Goal: Task Accomplishment & Management: Manage account settings

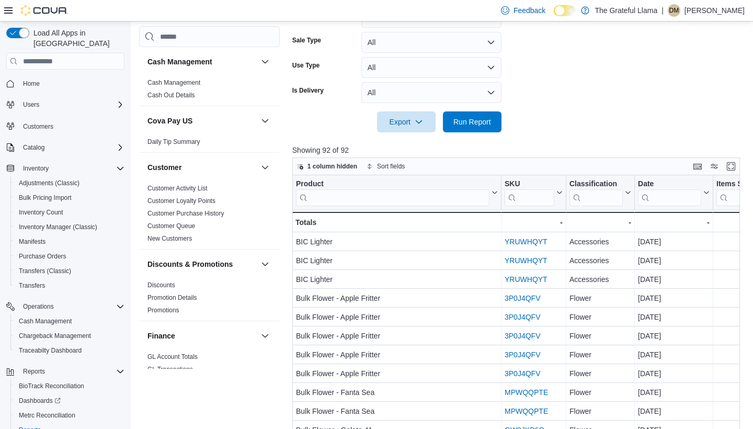
scroll to position [675, 0]
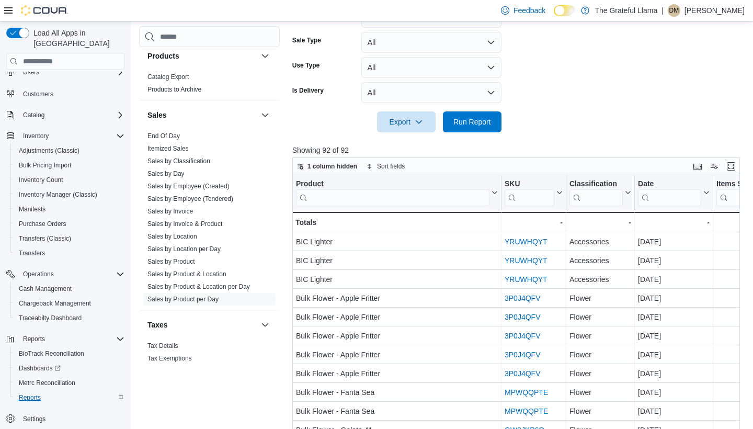
click at [28, 393] on span "Reports" at bounding box center [30, 397] width 22 height 8
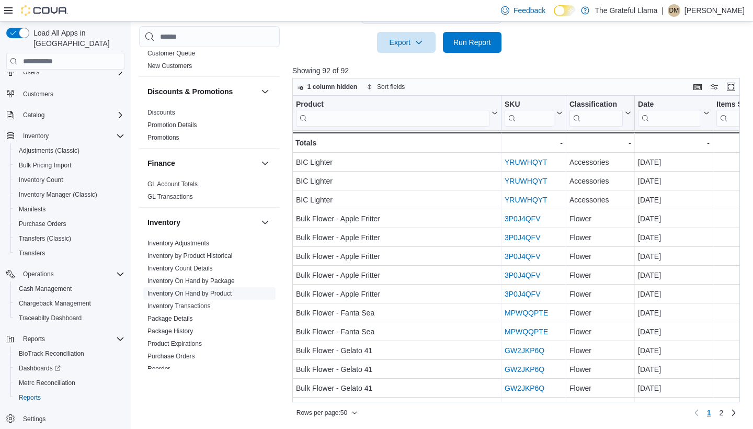
scroll to position [219, 0]
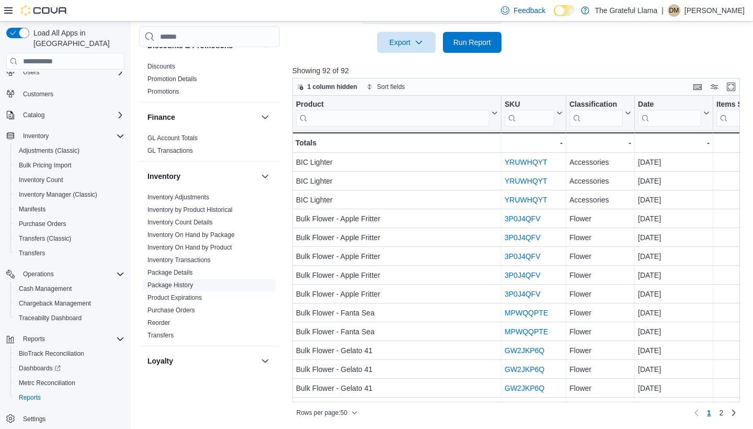
click at [179, 285] on link "Package History" at bounding box center [169, 284] width 45 height 7
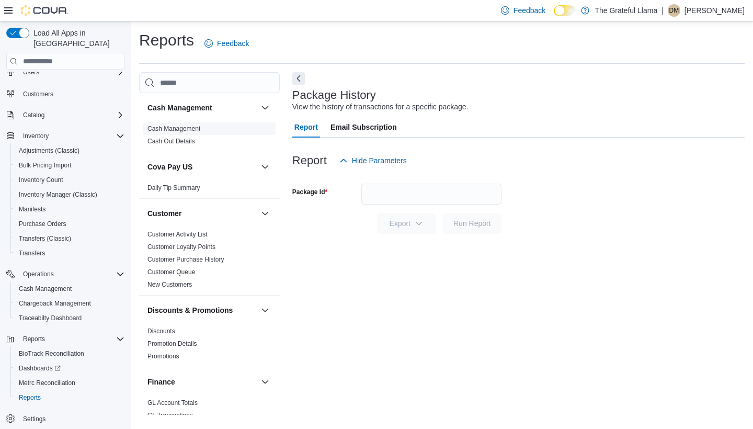
click at [175, 127] on link "Cash Management" at bounding box center [173, 128] width 53 height 7
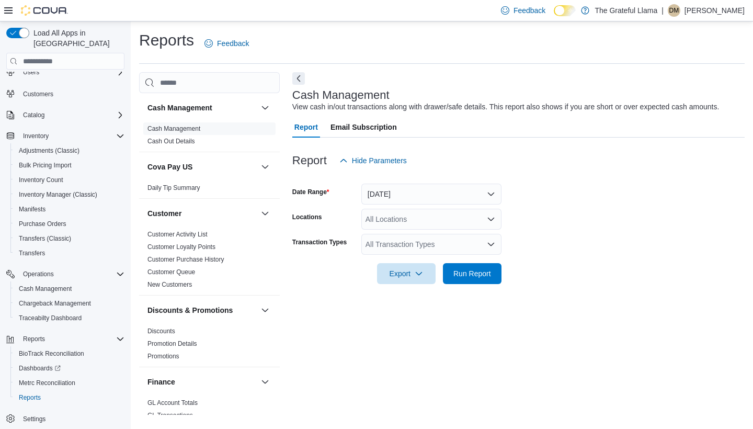
click at [499, 198] on button "[DATE]" at bounding box center [431, 193] width 140 height 21
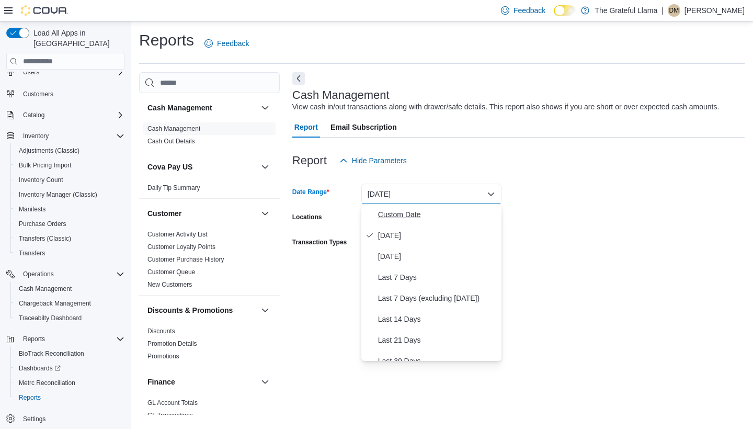
click at [476, 214] on span "Custom Date" at bounding box center [437, 214] width 119 height 13
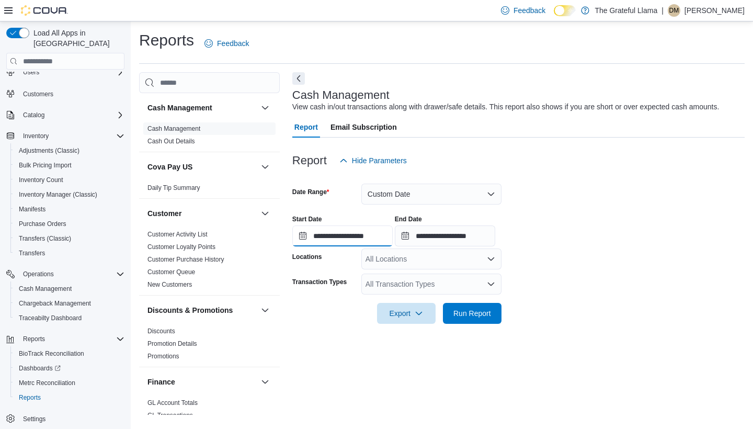
click at [393, 230] on input "**********" at bounding box center [342, 235] width 100 height 21
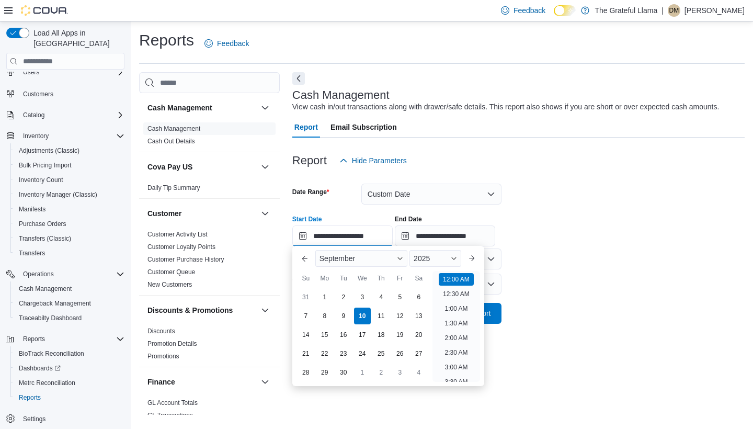
scroll to position [32, 0]
click at [303, 255] on button "Previous Month" at bounding box center [304, 258] width 17 height 17
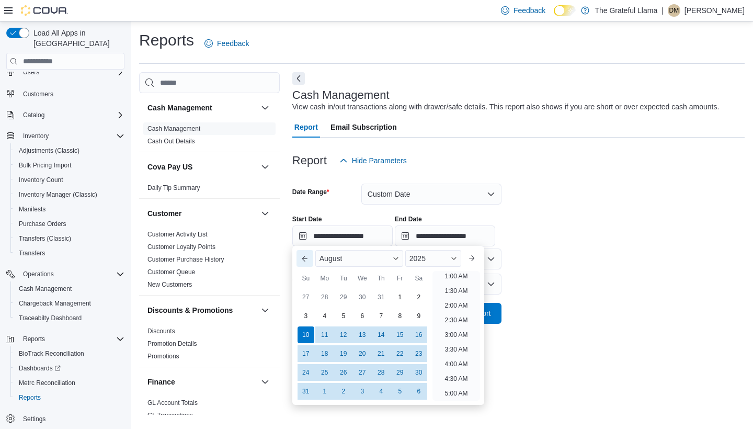
scroll to position [2, 0]
click at [395, 303] on div "1" at bounding box center [400, 297] width 18 height 18
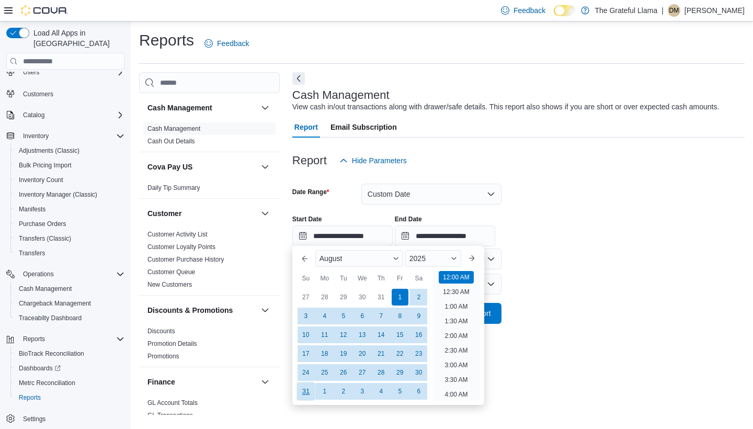
click at [304, 394] on div "31" at bounding box center [305, 391] width 18 height 18
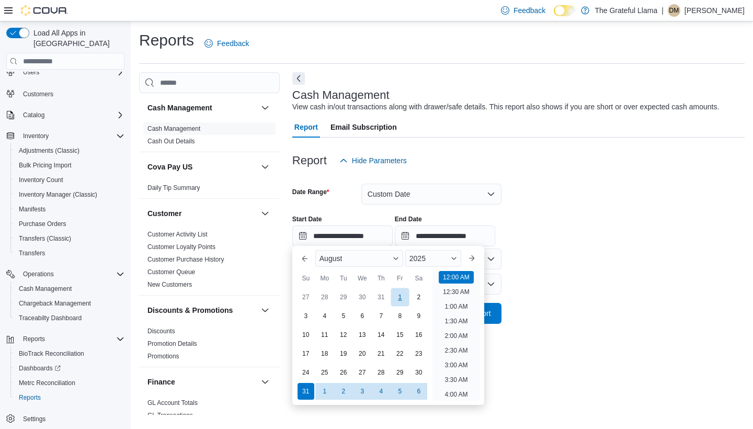
click at [394, 297] on div "1" at bounding box center [400, 297] width 18 height 18
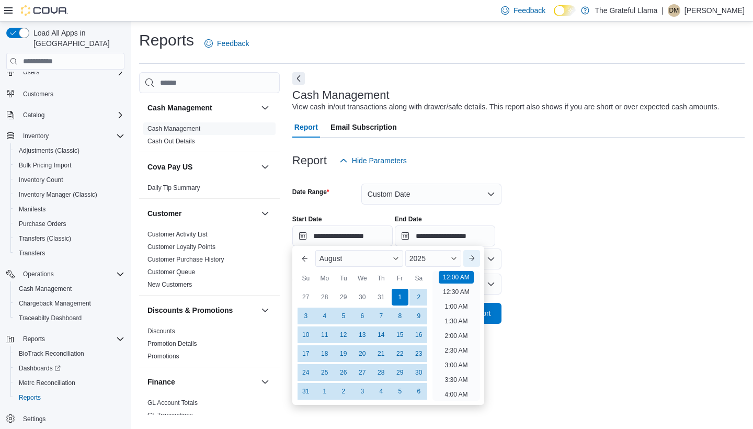
click at [480, 262] on button "Next month" at bounding box center [471, 258] width 17 height 17
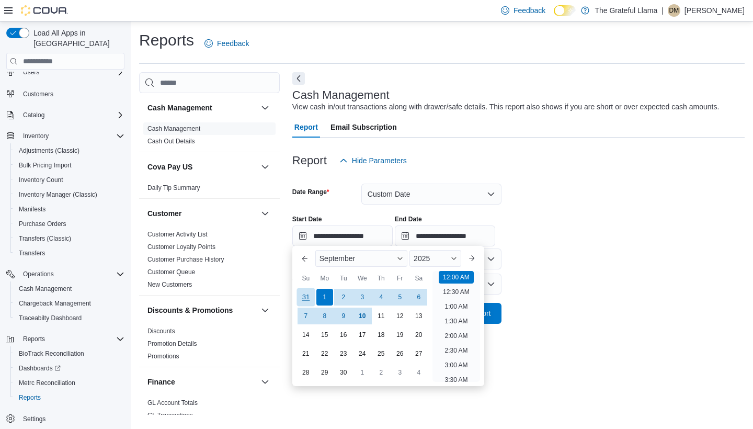
click at [311, 297] on div "31" at bounding box center [305, 297] width 18 height 18
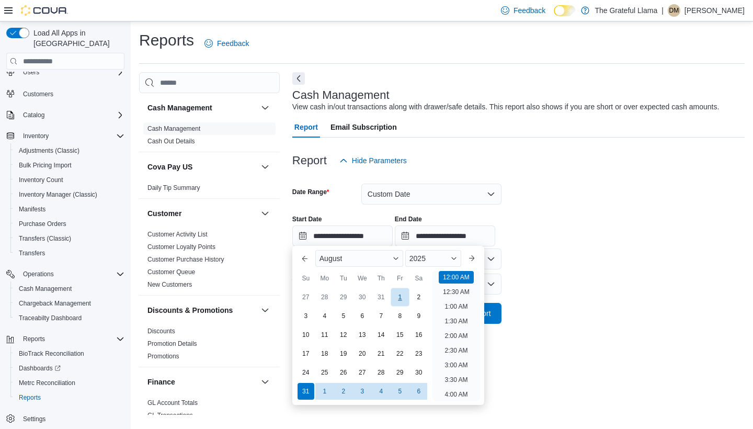
click at [404, 303] on div "1" at bounding box center [400, 297] width 18 height 18
type input "**********"
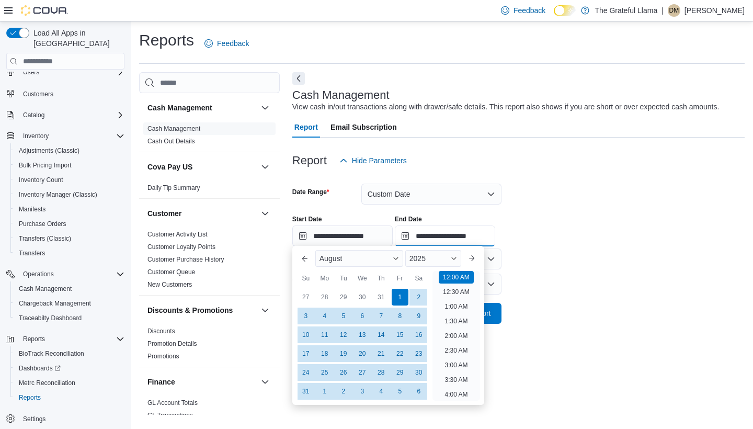
click at [456, 242] on input "**********" at bounding box center [445, 235] width 100 height 21
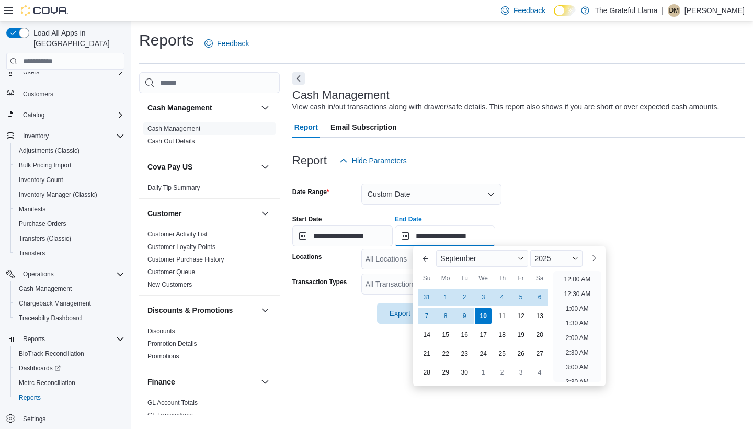
scroll to position [594, 0]
click at [422, 297] on div "31" at bounding box center [427, 297] width 18 height 18
type input "**********"
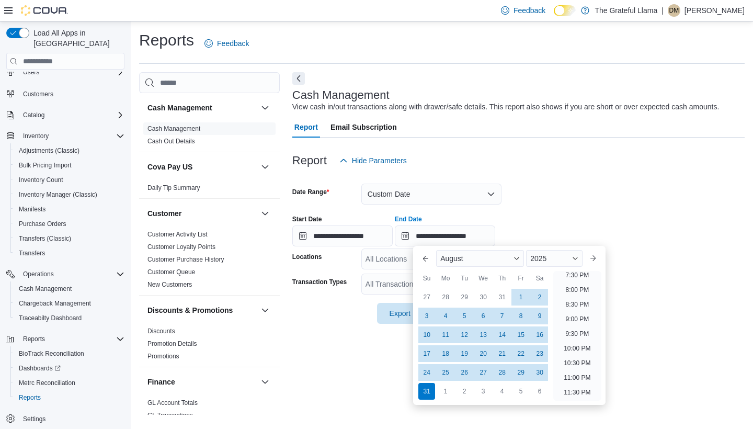
click at [586, 150] on div "Report Hide Parameters" at bounding box center [518, 160] width 452 height 21
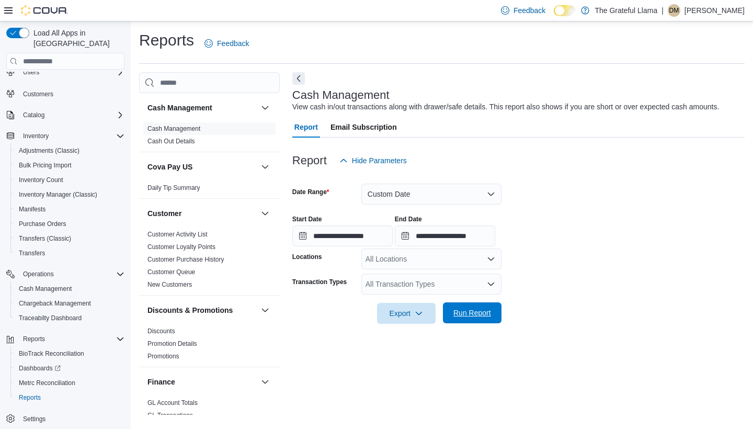
click at [462, 304] on span "Run Report" at bounding box center [472, 312] width 46 height 21
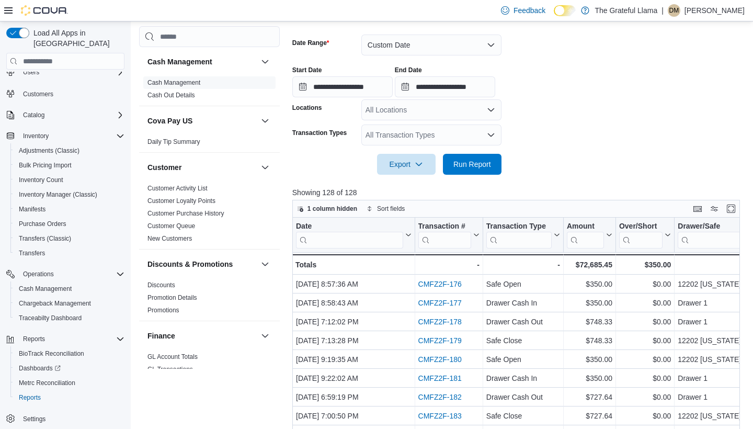
click at [493, 137] on icon "Open list of options" at bounding box center [491, 135] width 8 height 8
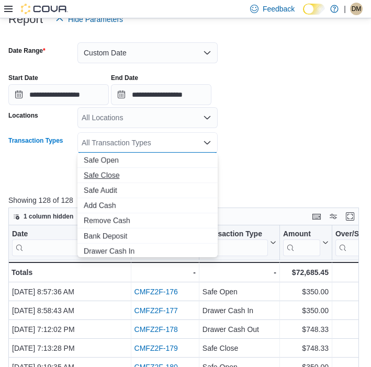
click at [109, 178] on span "Safe Close" at bounding box center [148, 175] width 128 height 10
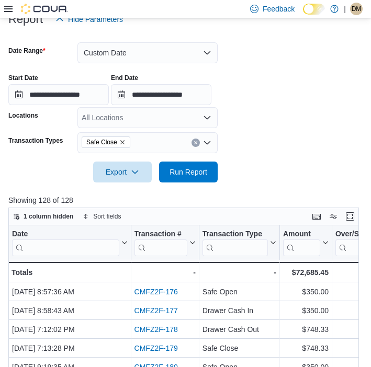
click at [238, 152] on form "**********" at bounding box center [185, 106] width 354 height 153
click at [203, 175] on span "Run Report" at bounding box center [188, 171] width 38 height 10
click at [349, 217] on button "Enter fullscreen" at bounding box center [349, 216] width 13 height 13
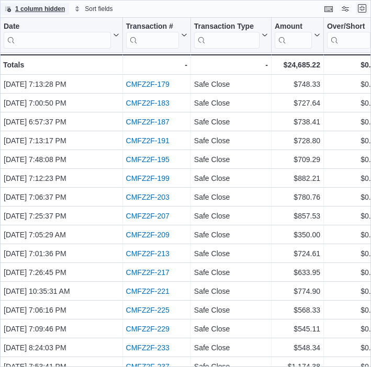
click at [364, 14] on button "Exit fullscreen" at bounding box center [361, 8] width 13 height 13
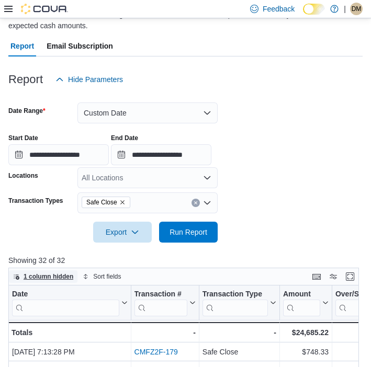
scroll to position [90, 0]
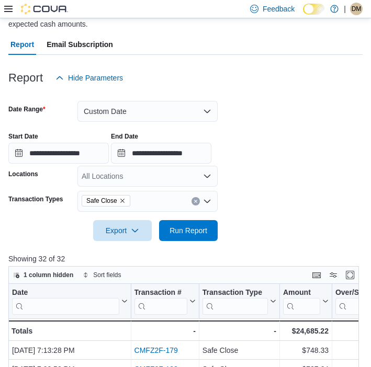
click at [206, 200] on icon "Open list of options" at bounding box center [207, 201] width 8 height 8
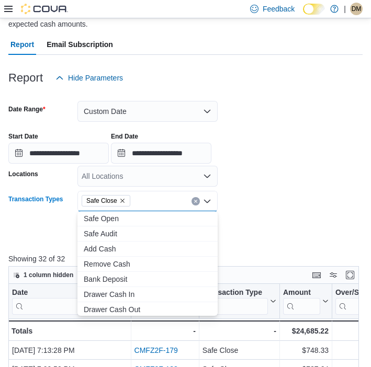
click at [196, 199] on button "Clear input" at bounding box center [195, 201] width 8 height 8
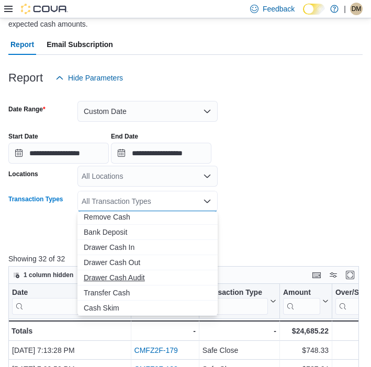
scroll to position [62, 0]
click at [130, 264] on span "Drawer Cash Out" at bounding box center [148, 262] width 128 height 10
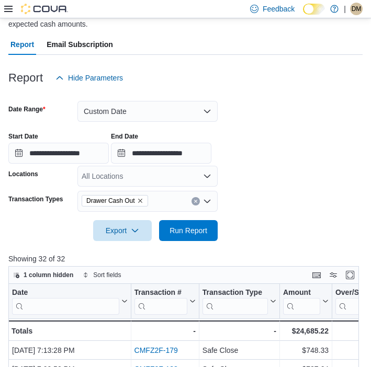
click at [317, 239] on form "**********" at bounding box center [185, 164] width 354 height 153
click at [196, 229] on span "Run Report" at bounding box center [188, 230] width 38 height 10
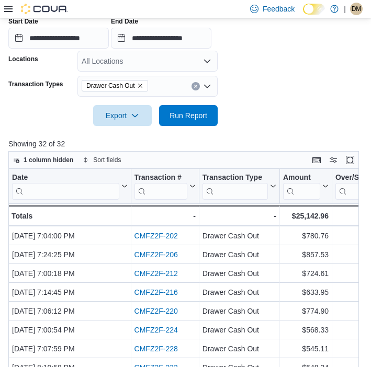
scroll to position [119, 0]
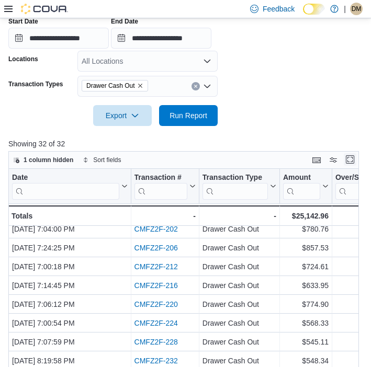
click at [354, 159] on button "Enter fullscreen" at bounding box center [349, 159] width 13 height 13
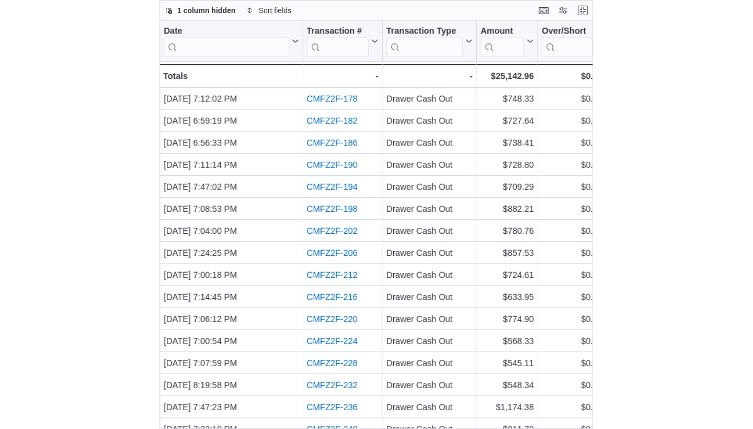
scroll to position [0, 0]
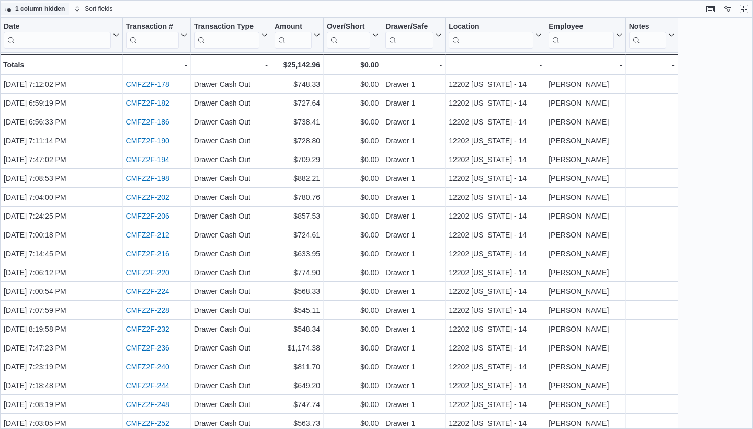
click at [740, 16] on div "1 column hidden Sort fields" at bounding box center [376, 9] width 753 height 18
click at [741, 10] on button "Exit fullscreen" at bounding box center [744, 8] width 13 height 13
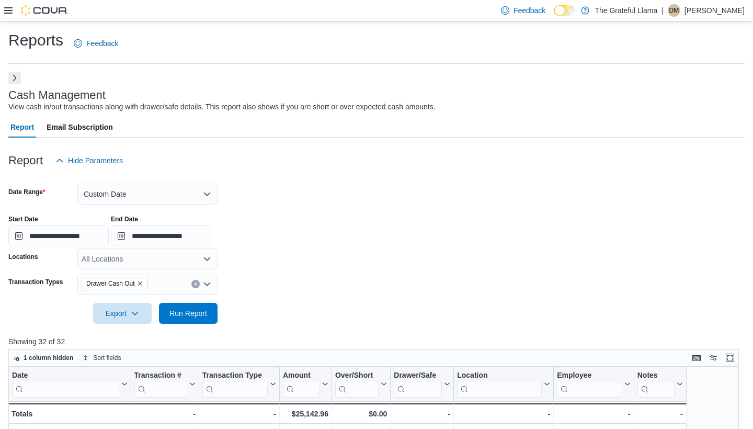
click at [18, 80] on button "Next" at bounding box center [14, 78] width 13 height 13
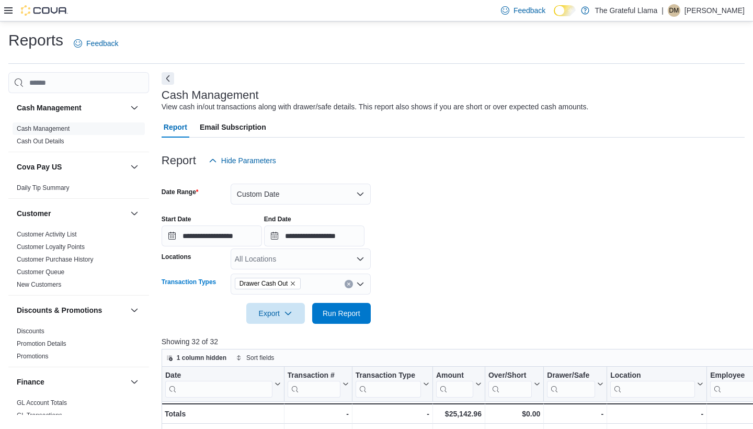
click at [360, 285] on icon "Open list of options" at bounding box center [360, 284] width 8 height 8
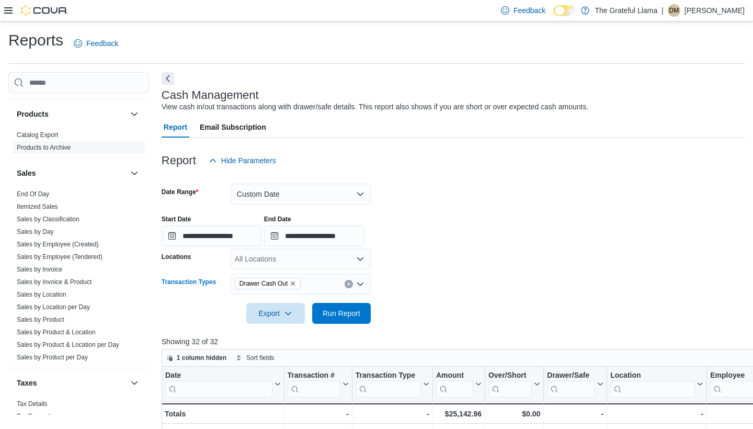
scroll to position [703, 0]
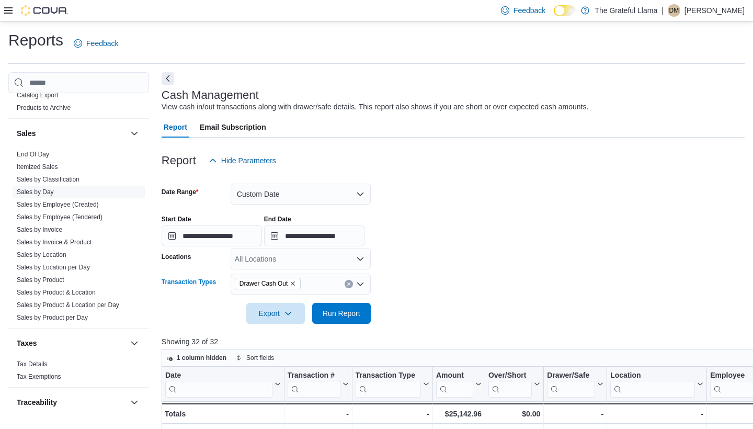
click at [57, 191] on span "Sales by Day" at bounding box center [79, 192] width 132 height 13
click at [27, 188] on link "Sales by Day" at bounding box center [35, 191] width 37 height 7
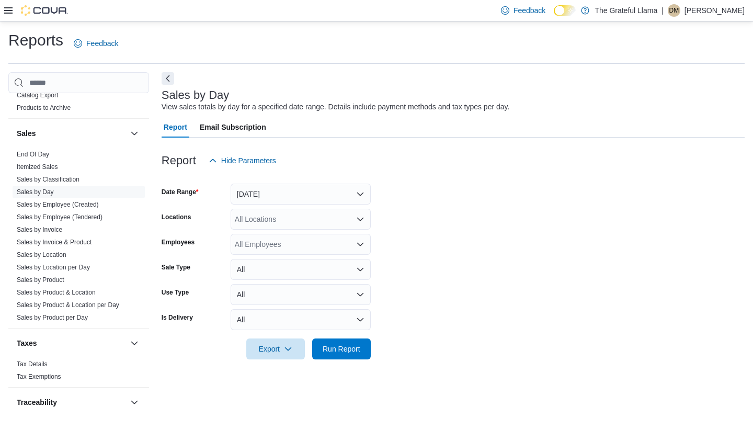
click at [350, 197] on button "[DATE]" at bounding box center [301, 193] width 140 height 21
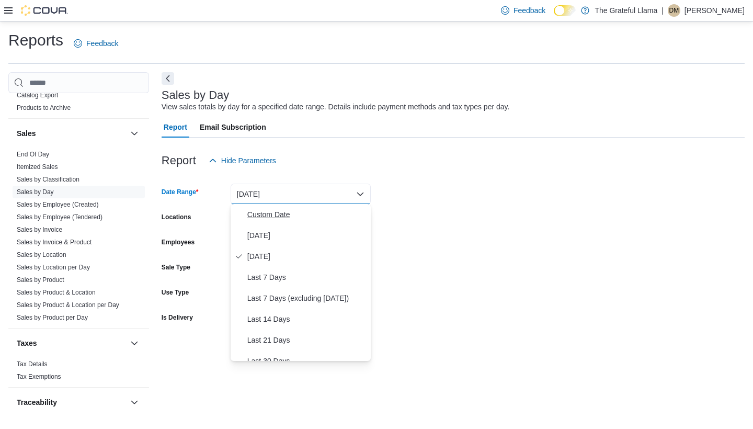
click at [304, 214] on span "Custom Date" at bounding box center [306, 214] width 119 height 13
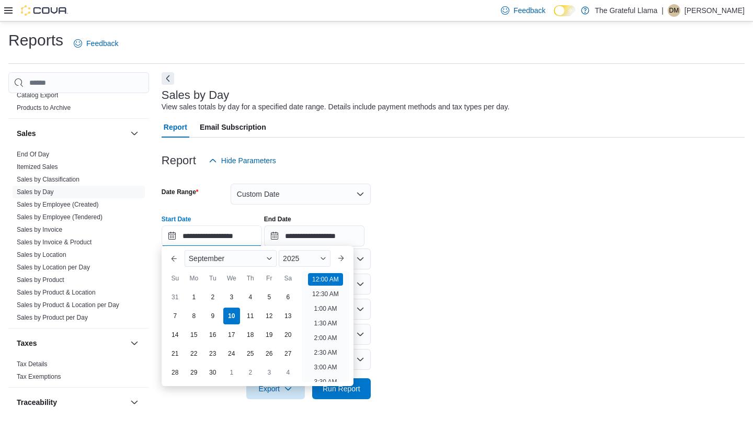
click at [261, 239] on input "**********" at bounding box center [212, 235] width 100 height 21
click at [179, 261] on button "Previous Month" at bounding box center [174, 258] width 17 height 17
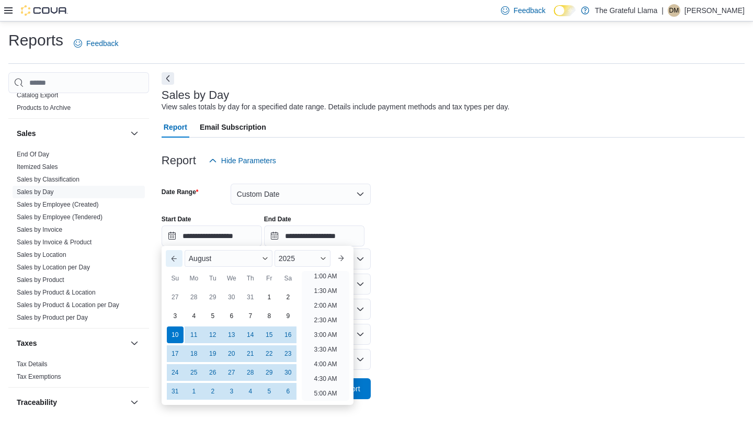
scroll to position [2, 0]
click at [277, 294] on div "1" at bounding box center [269, 297] width 18 height 18
type input "**********"
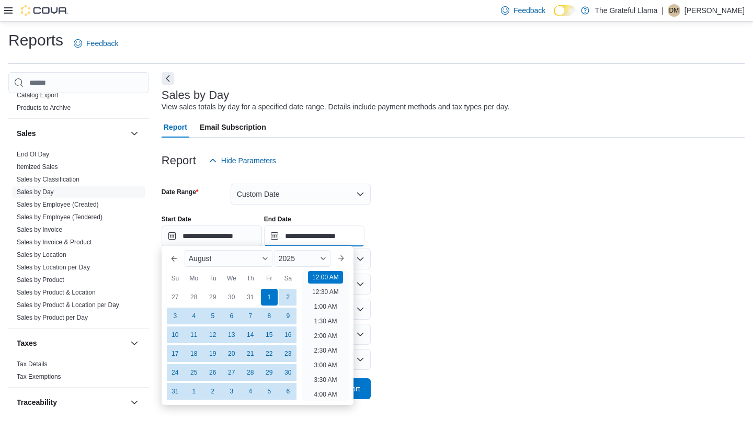
click at [332, 244] on input "**********" at bounding box center [314, 235] width 100 height 21
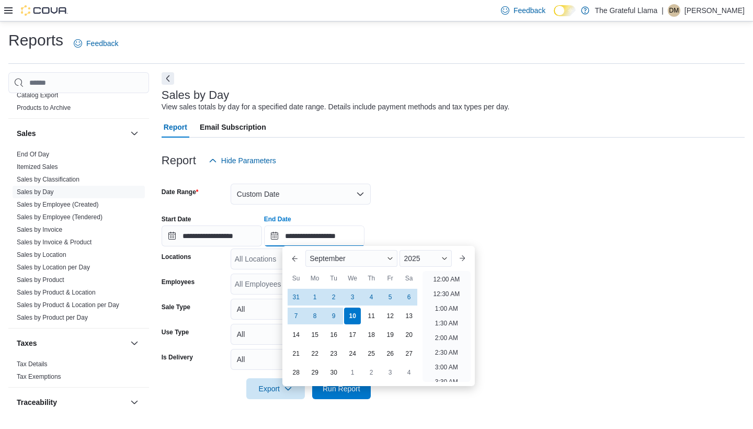
scroll to position [594, 0]
click at [294, 292] on div "31" at bounding box center [296, 297] width 18 height 18
type input "**********"
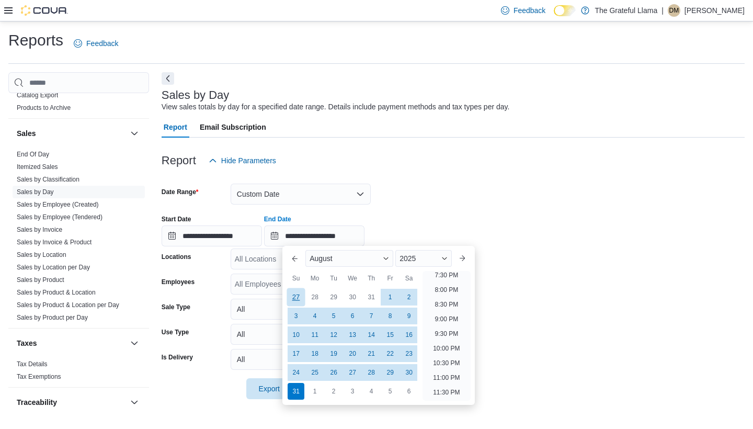
scroll to position [575, 0]
click at [500, 155] on div "Report Hide Parameters" at bounding box center [453, 160] width 583 height 21
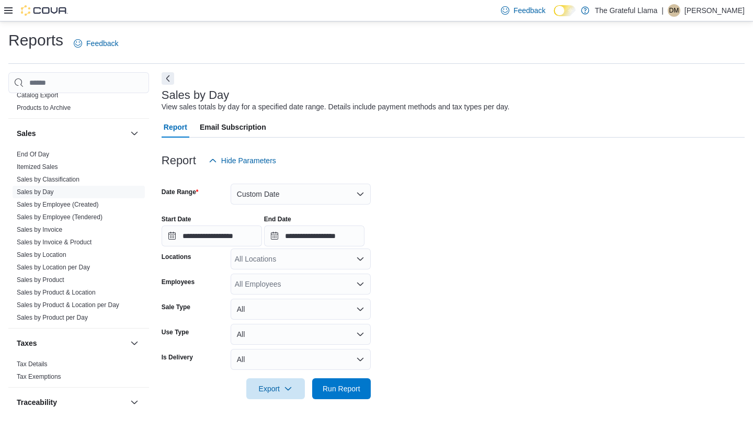
click at [365, 261] on div "All Locations" at bounding box center [301, 258] width 140 height 21
click at [434, 271] on form "**********" at bounding box center [453, 285] width 583 height 228
click at [362, 286] on icon "Open list of options" at bounding box center [360, 284] width 8 height 8
click at [423, 283] on form "**********" at bounding box center [453, 285] width 583 height 228
click at [364, 338] on button "All" at bounding box center [301, 334] width 140 height 21
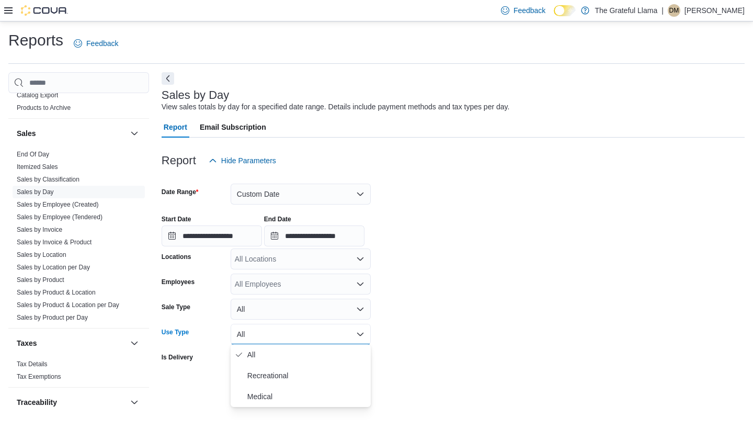
click at [362, 315] on button "All" at bounding box center [301, 309] width 140 height 21
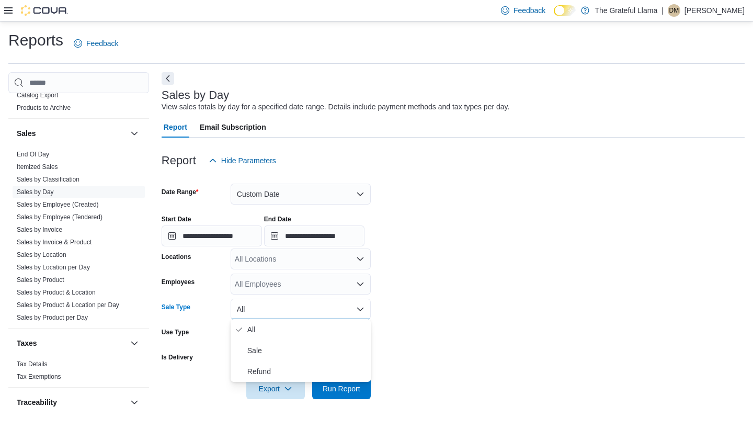
click at [409, 311] on form "**********" at bounding box center [453, 285] width 583 height 228
click at [354, 390] on span "Run Report" at bounding box center [342, 388] width 38 height 10
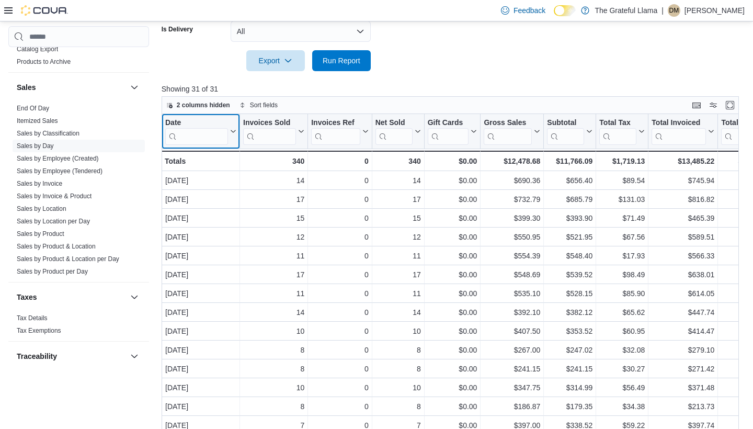
click at [232, 132] on icon at bounding box center [233, 131] width 5 height 3
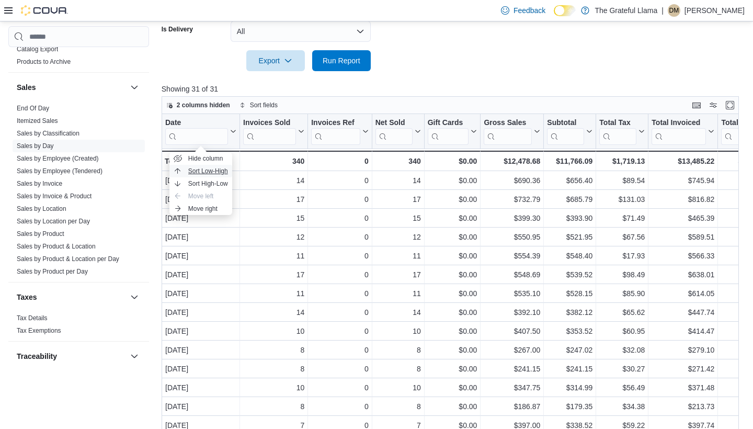
click at [221, 167] on span "Sort Low-High" at bounding box center [208, 171] width 40 height 8
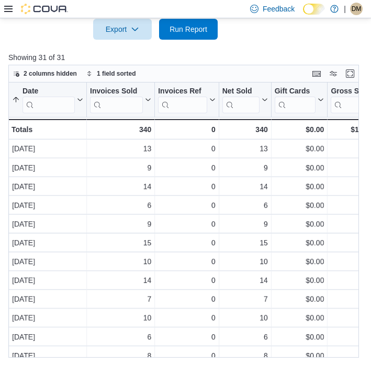
scroll to position [355, 0]
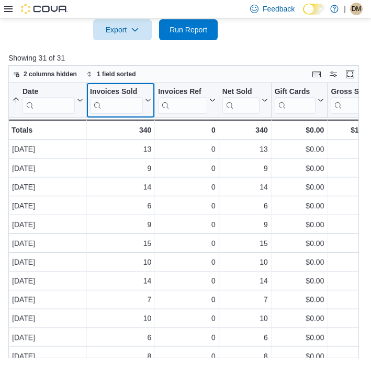
click at [146, 100] on icon at bounding box center [148, 100] width 5 height 3
click at [205, 61] on p "Showing 31 of 31" at bounding box center [185, 58] width 354 height 10
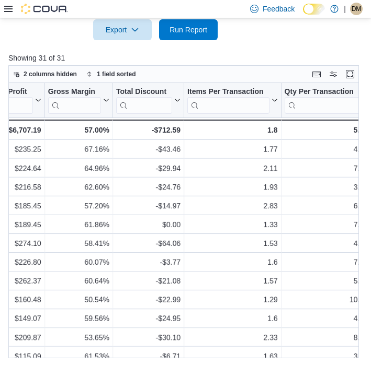
scroll to position [0, 639]
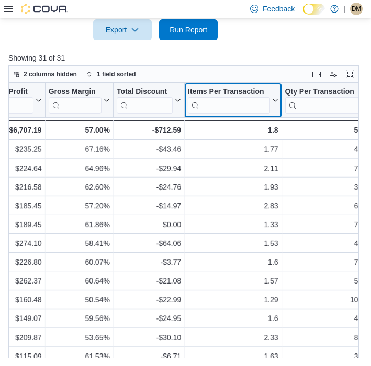
click at [276, 100] on icon at bounding box center [274, 100] width 8 height 6
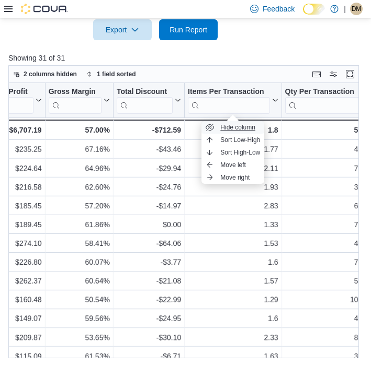
click at [245, 131] on span "Hide column" at bounding box center [237, 127] width 35 height 8
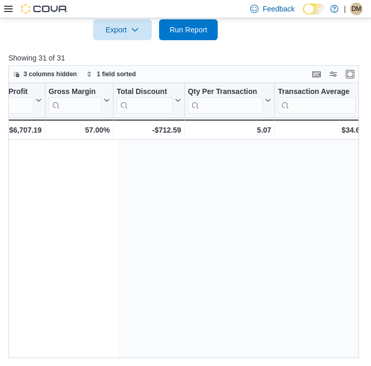
scroll to position [0, 0]
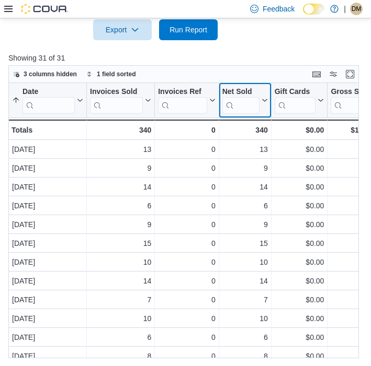
click at [263, 102] on icon at bounding box center [263, 100] width 8 height 6
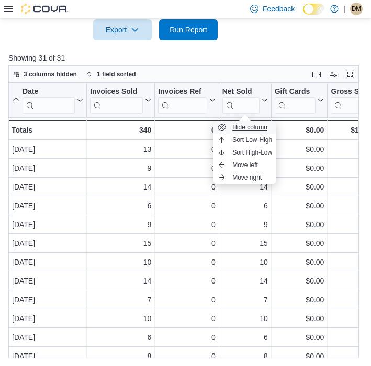
click at [252, 127] on span "Hide column" at bounding box center [249, 127] width 35 height 8
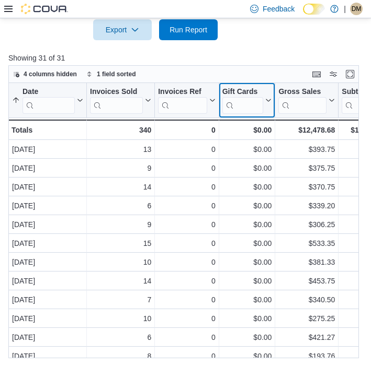
click at [269, 104] on button "Gift Cards" at bounding box center [247, 100] width 50 height 27
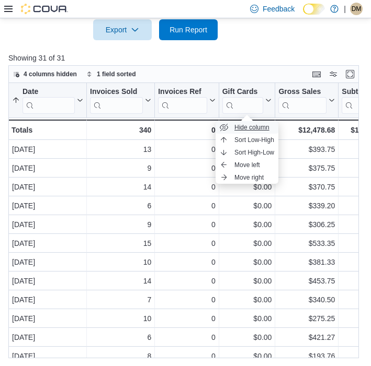
click at [259, 127] on span "Hide column" at bounding box center [251, 127] width 35 height 8
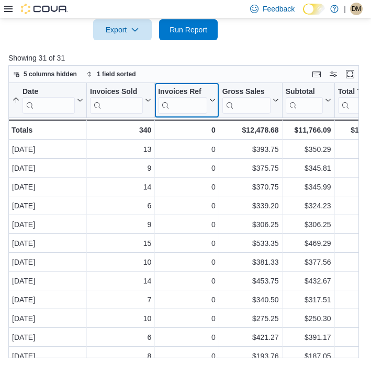
click at [212, 102] on icon at bounding box center [211, 100] width 8 height 6
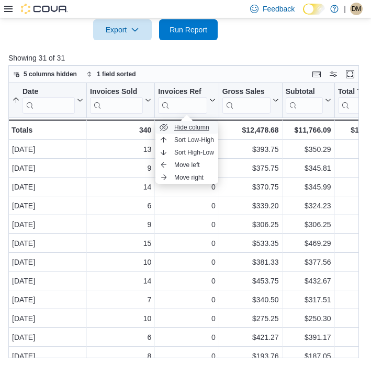
click at [205, 123] on button "Hide column" at bounding box center [186, 127] width 63 height 13
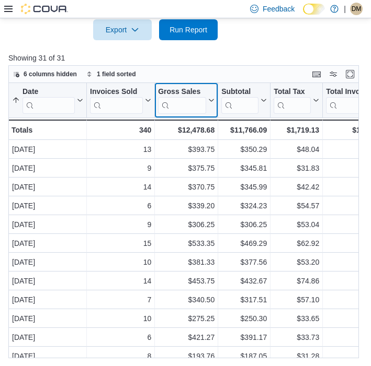
click at [213, 104] on button "Gross Sales" at bounding box center [186, 100] width 56 height 27
click at [262, 68] on div "6 columns hidden 1 field sorted" at bounding box center [183, 74] width 350 height 18
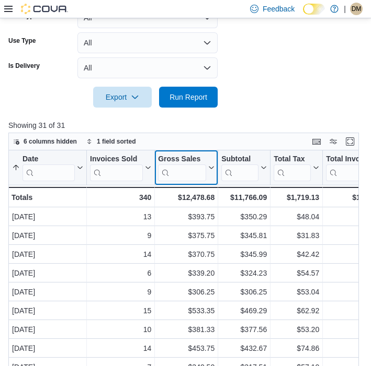
click at [210, 166] on icon at bounding box center [210, 168] width 8 height 6
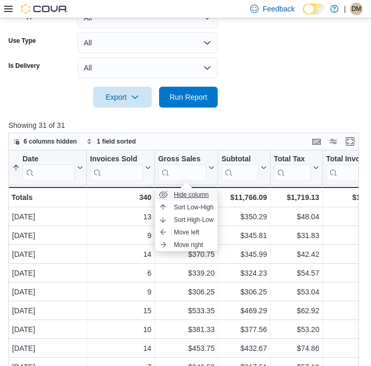
click at [197, 192] on span "Hide column" at bounding box center [191, 195] width 35 height 8
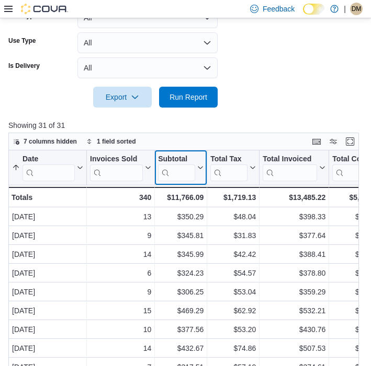
click at [199, 169] on icon at bounding box center [199, 168] width 8 height 6
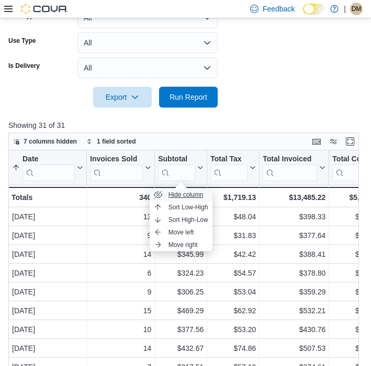
click at [192, 192] on span "Hide column" at bounding box center [185, 195] width 35 height 8
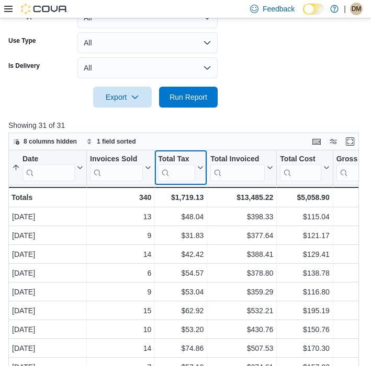
click at [201, 169] on icon at bounding box center [200, 168] width 5 height 3
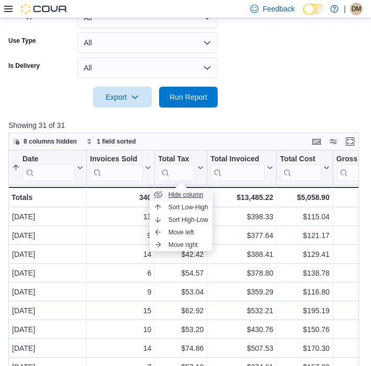
click at [193, 194] on span "Hide column" at bounding box center [185, 195] width 35 height 8
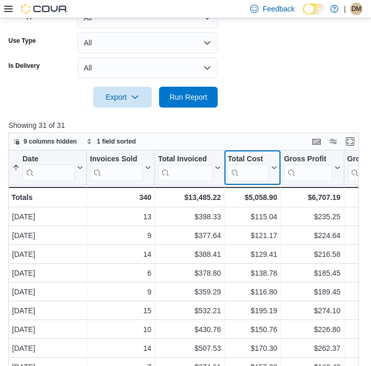
click at [274, 170] on icon at bounding box center [273, 168] width 8 height 6
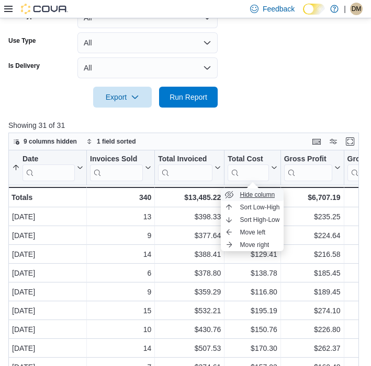
click at [262, 197] on span "Hide column" at bounding box center [256, 195] width 35 height 8
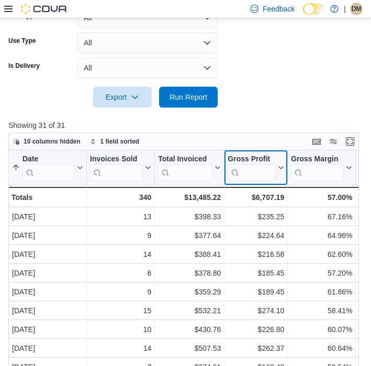
click at [278, 169] on icon at bounding box center [280, 168] width 8 height 6
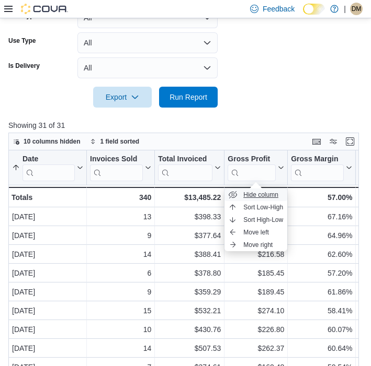
click at [263, 193] on span "Hide column" at bounding box center [260, 195] width 35 height 8
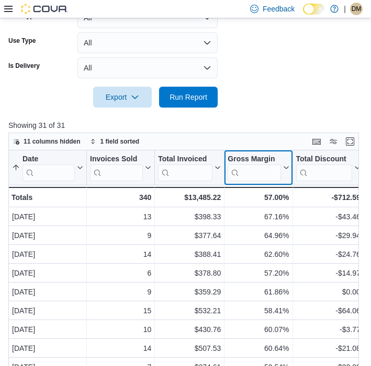
click at [286, 171] on button "Gross Margin" at bounding box center [257, 168] width 61 height 27
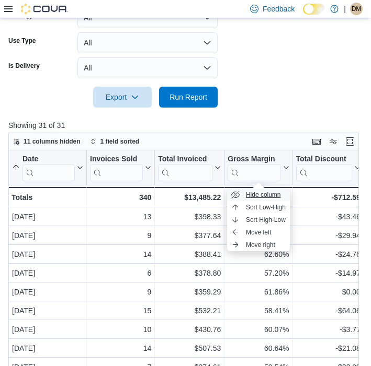
click at [277, 193] on span "Hide column" at bounding box center [263, 195] width 35 height 8
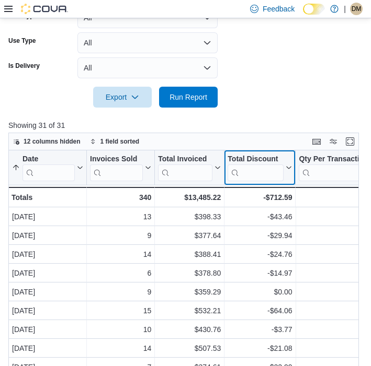
click at [290, 168] on icon at bounding box center [288, 168] width 5 height 3
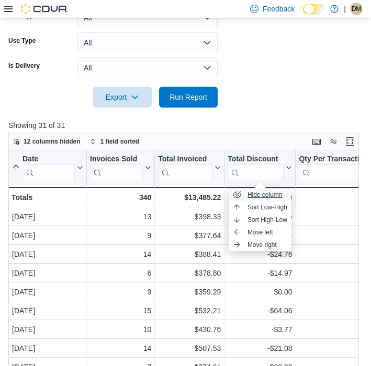
click at [277, 194] on span "Hide column" at bounding box center [264, 195] width 35 height 8
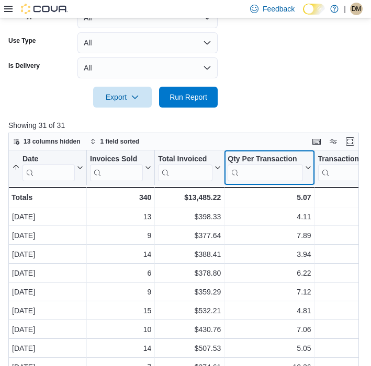
click at [306, 167] on icon at bounding box center [307, 168] width 8 height 6
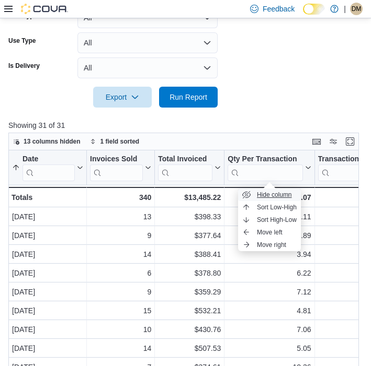
click at [288, 192] on span "Hide column" at bounding box center [274, 195] width 35 height 8
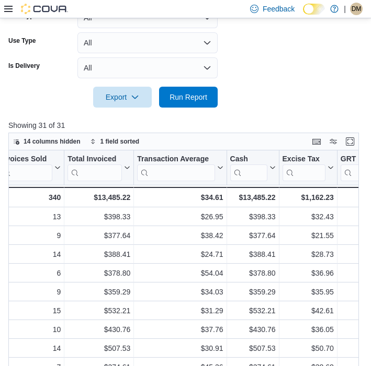
scroll to position [0, 90]
click at [272, 169] on icon at bounding box center [271, 168] width 8 height 6
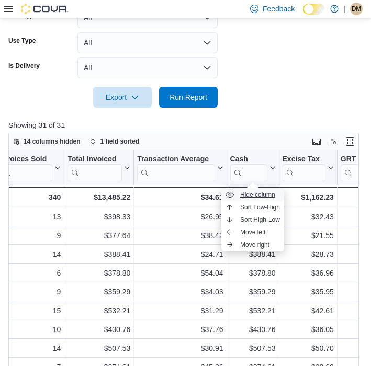
click at [264, 197] on span "Hide column" at bounding box center [257, 195] width 35 height 8
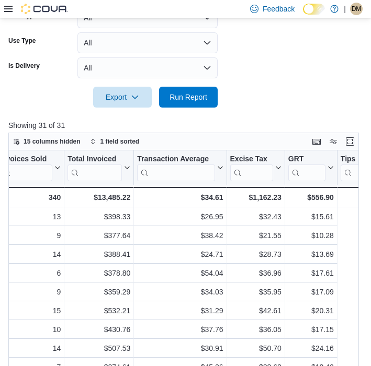
scroll to position [0, 0]
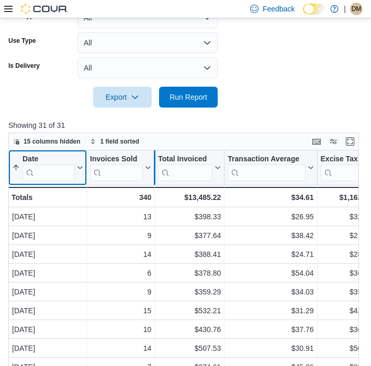
click at [150, 171] on div at bounding box center [154, 168] width 8 height 35
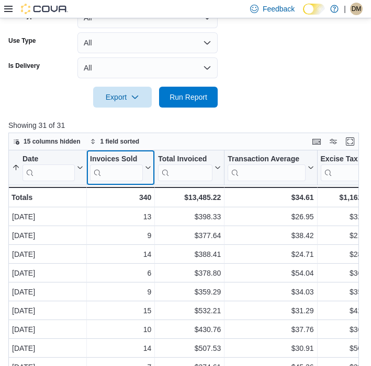
click at [147, 170] on icon at bounding box center [147, 168] width 8 height 6
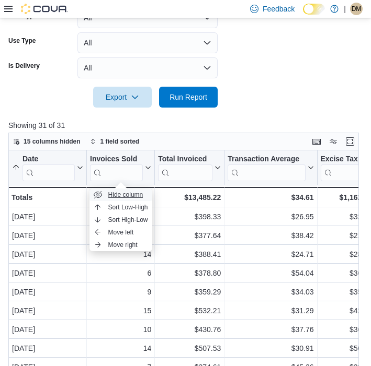
click at [132, 198] on span "Hide column" at bounding box center [125, 195] width 35 height 8
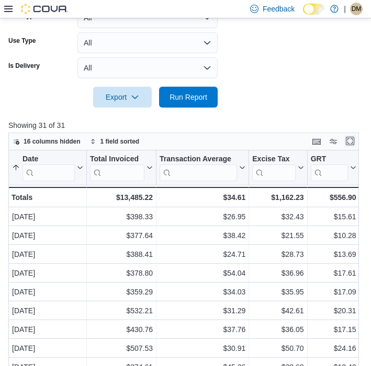
click at [351, 141] on button "Enter fullscreen" at bounding box center [349, 141] width 13 height 13
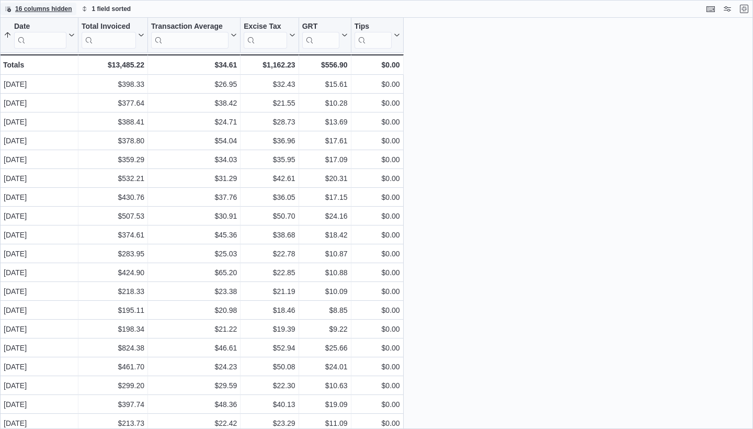
click at [751, 9] on div "16 columns hidden 1 field sorted" at bounding box center [376, 9] width 753 height 18
click at [747, 9] on button "Exit fullscreen" at bounding box center [744, 8] width 13 height 13
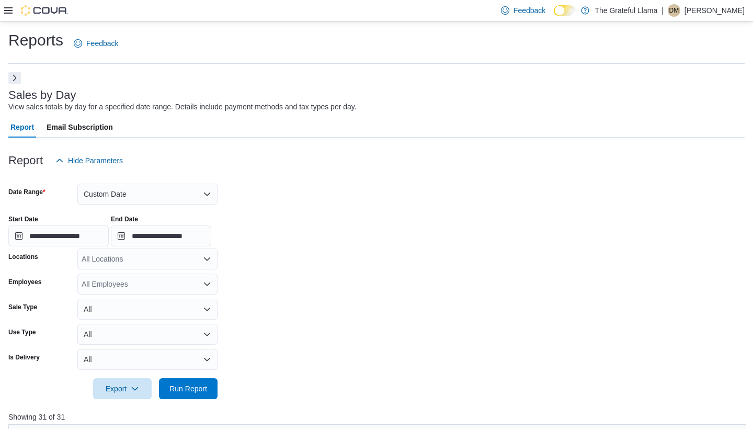
click at [14, 76] on button "Next" at bounding box center [14, 78] width 13 height 13
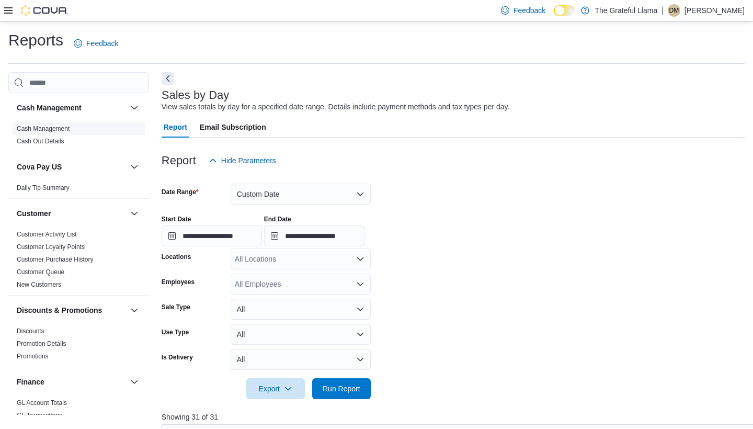
click at [58, 133] on span "Cash Management" at bounding box center [79, 128] width 132 height 13
click at [54, 130] on link "Cash Management" at bounding box center [43, 128] width 53 height 7
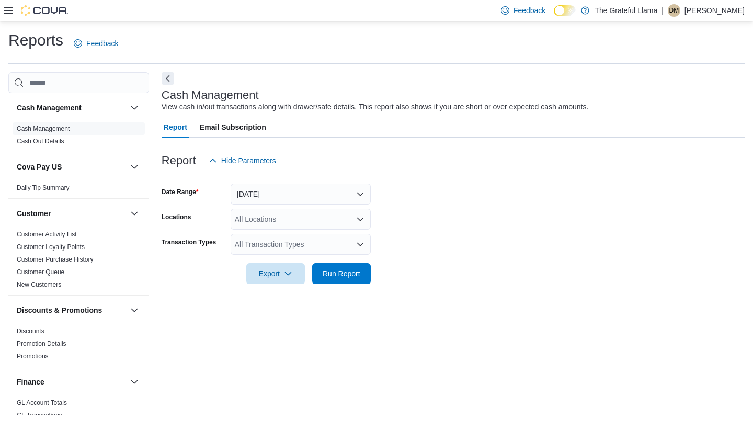
click at [355, 198] on button "[DATE]" at bounding box center [301, 193] width 140 height 21
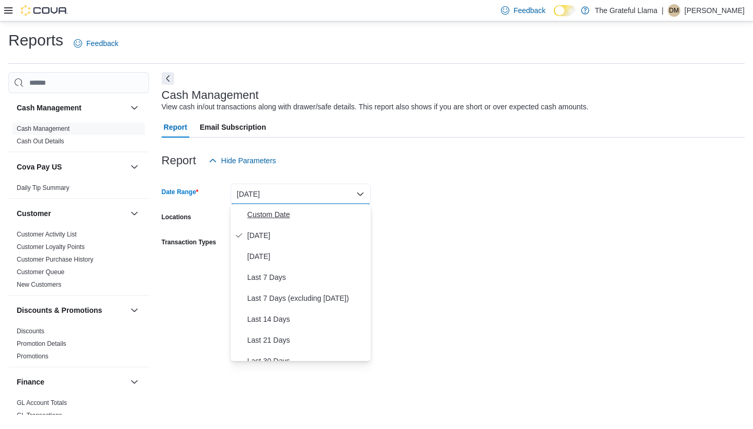
click at [320, 213] on span "Custom Date" at bounding box center [306, 214] width 119 height 13
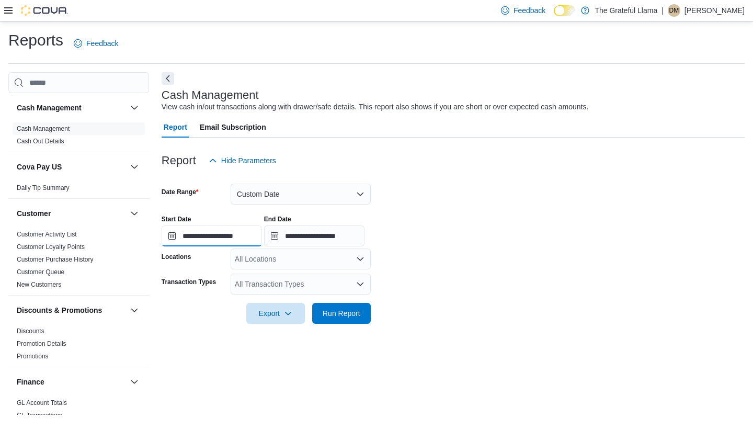
click at [237, 236] on input "**********" at bounding box center [212, 235] width 100 height 21
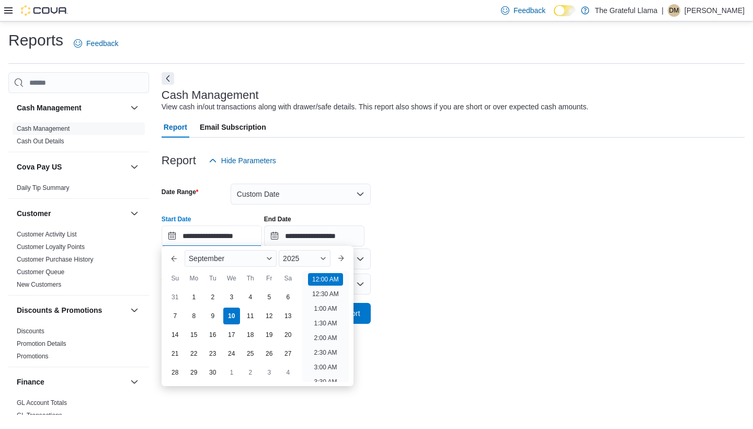
scroll to position [32, 0]
click at [178, 262] on button "Previous Month" at bounding box center [174, 258] width 17 height 17
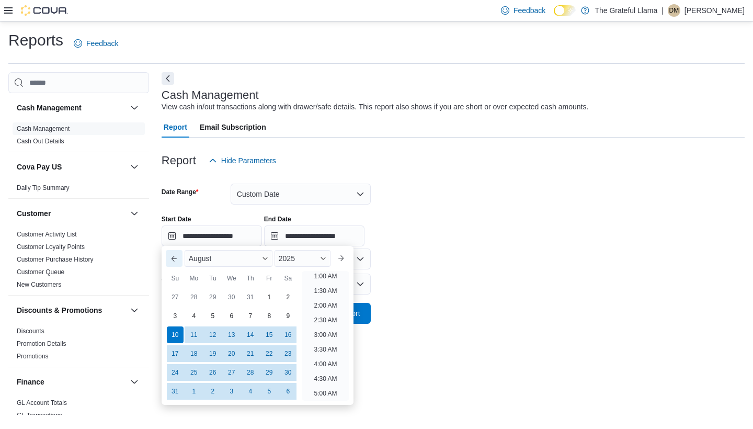
scroll to position [2, 0]
click at [267, 293] on div "1" at bounding box center [269, 297] width 18 height 18
type input "**********"
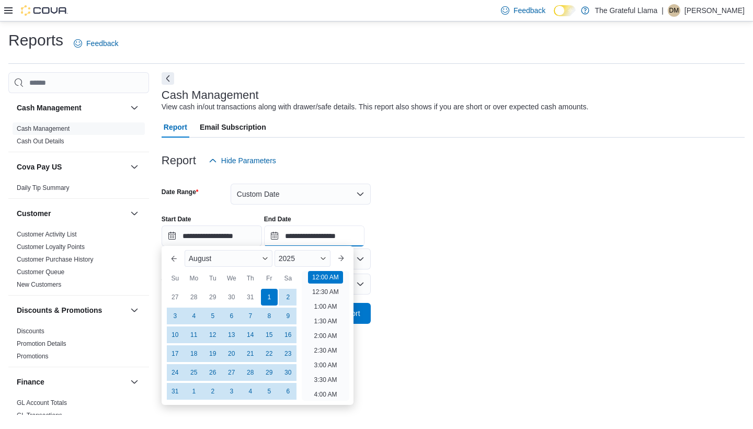
click at [317, 234] on input "**********" at bounding box center [314, 235] width 100 height 21
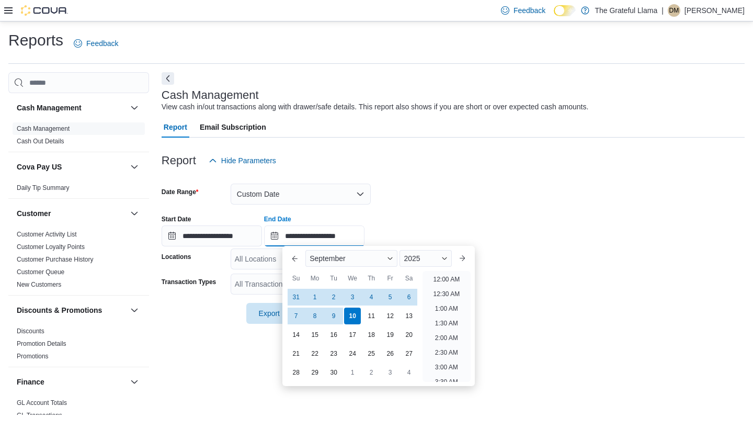
scroll to position [594, 0]
click at [302, 294] on div "31" at bounding box center [296, 297] width 18 height 18
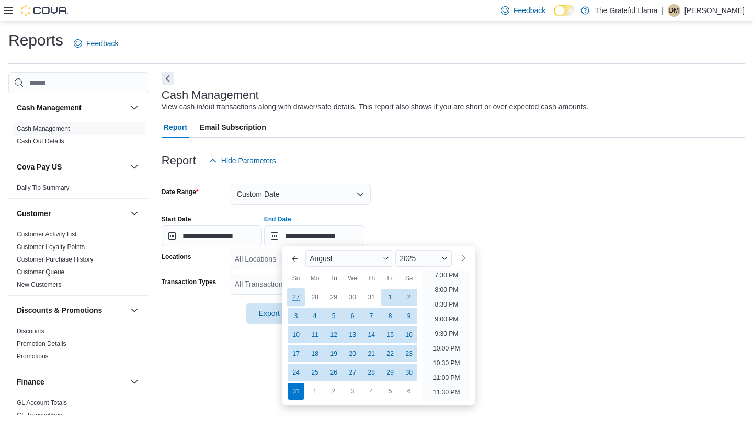
type input "**********"
click at [240, 344] on div "**********" at bounding box center [453, 243] width 583 height 342
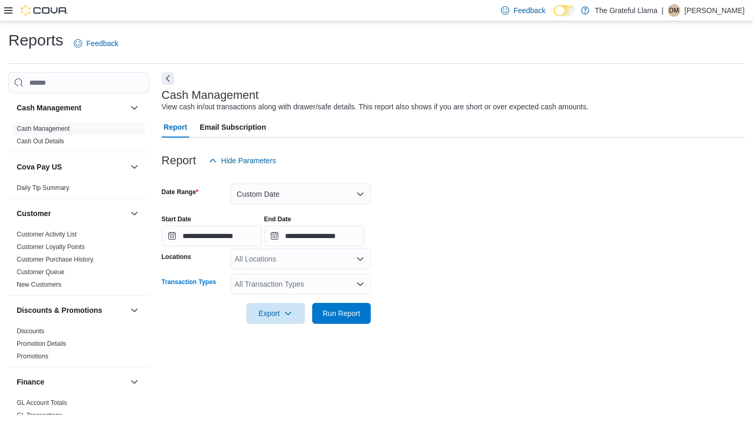
click at [354, 280] on div "All Transaction Types" at bounding box center [301, 283] width 140 height 21
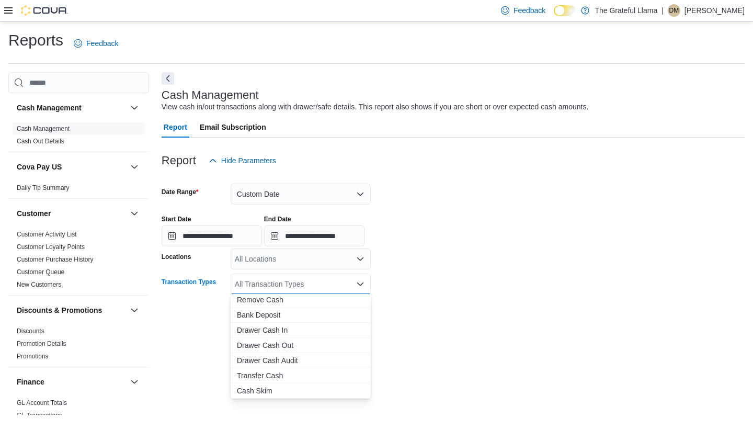
scroll to position [62, 0]
click at [438, 309] on form "**********" at bounding box center [453, 247] width 583 height 153
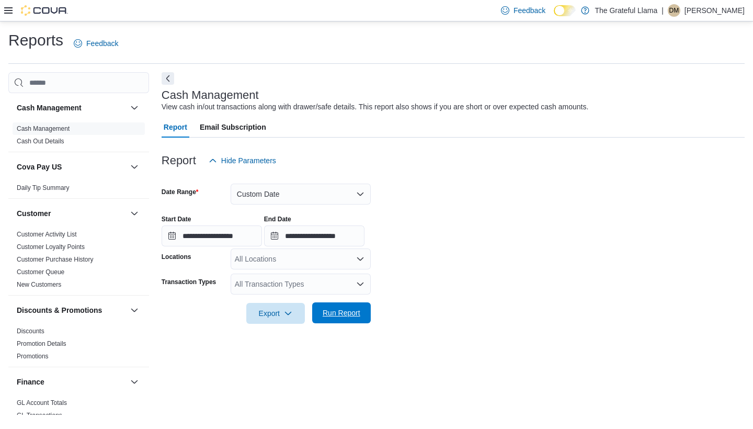
click at [341, 304] on span "Run Report" at bounding box center [341, 312] width 46 height 21
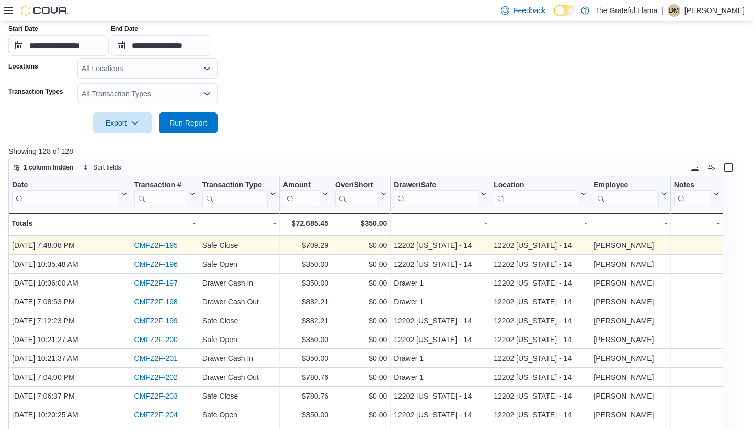
scroll to position [361, 0]
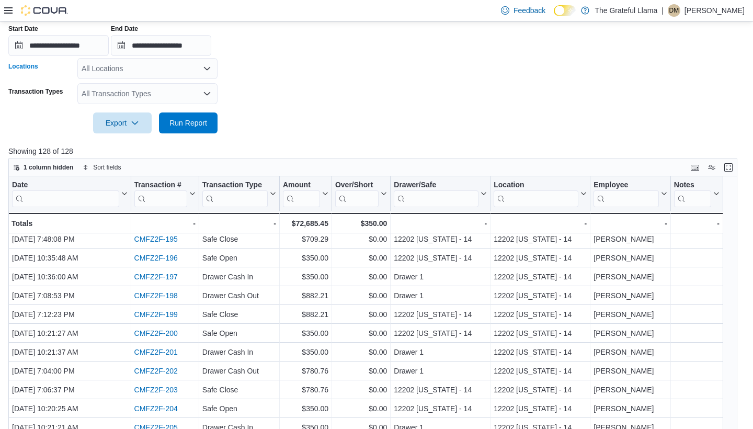
click at [208, 72] on icon "Open list of options" at bounding box center [207, 68] width 8 height 8
click at [257, 82] on form "**********" at bounding box center [376, 57] width 736 height 153
click at [208, 99] on div "All Transaction Types" at bounding box center [147, 93] width 140 height 21
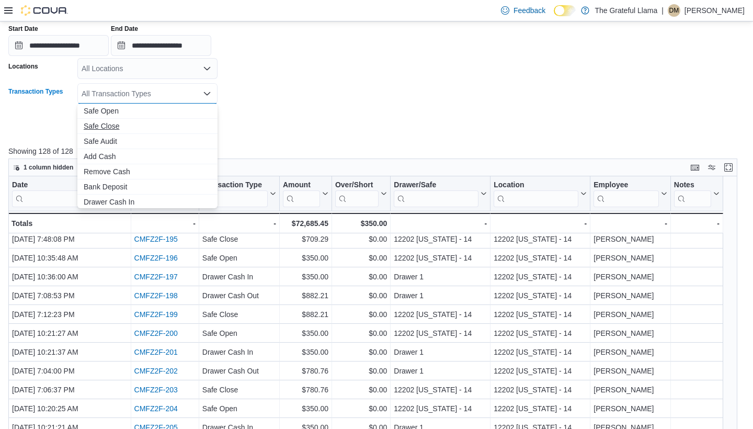
click at [201, 124] on span "Safe Close" at bounding box center [148, 126] width 128 height 10
click at [354, 81] on form "**********" at bounding box center [376, 57] width 736 height 153
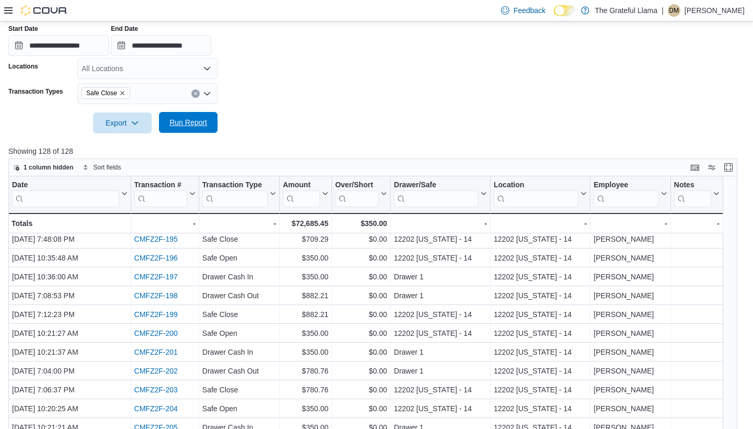
click at [189, 117] on span "Run Report" at bounding box center [188, 122] width 46 height 21
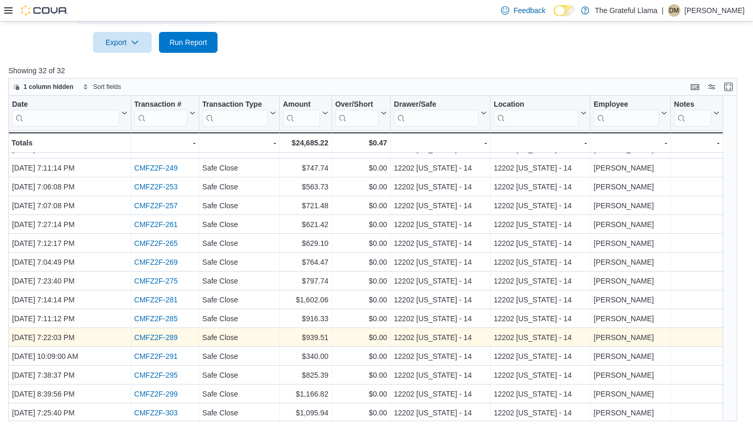
scroll to position [333, 0]
click at [11, 6] on icon at bounding box center [8, 10] width 8 height 8
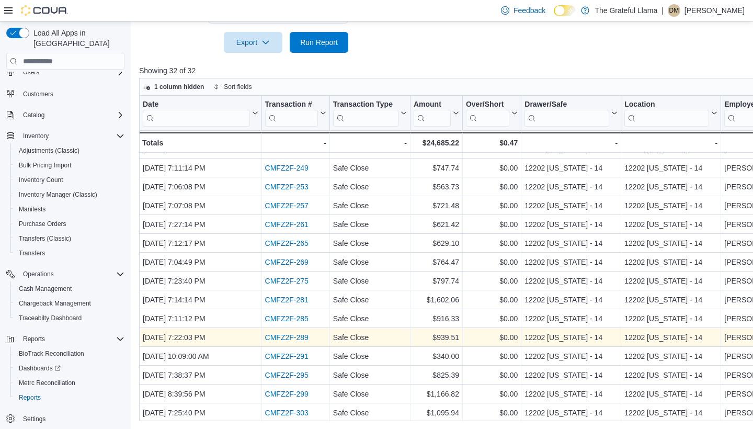
scroll to position [32, 0]
click at [26, 393] on span "Reports" at bounding box center [30, 397] width 22 height 13
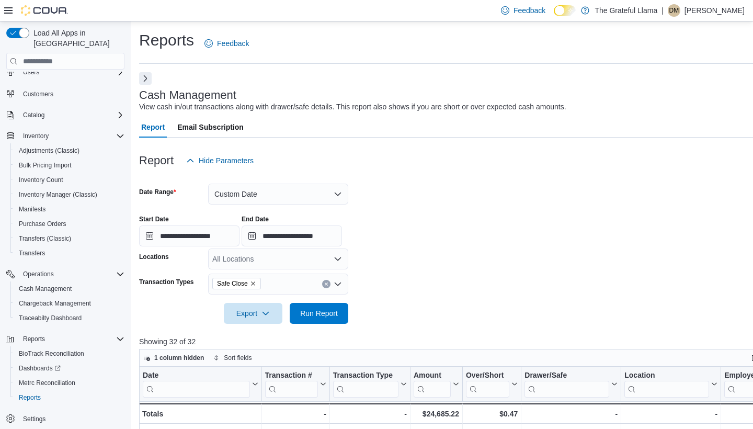
click at [149, 124] on span "Report" at bounding box center [153, 127] width 24 height 21
click at [148, 84] on button "Next" at bounding box center [145, 78] width 13 height 13
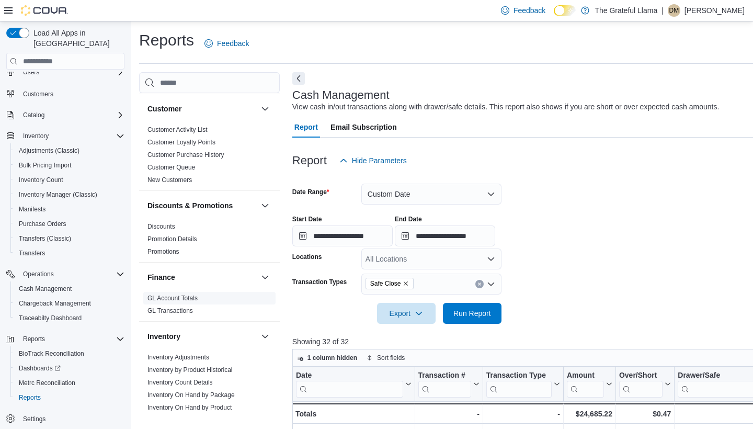
scroll to position [106, 0]
click at [192, 163] on link "Customer Queue" at bounding box center [171, 166] width 48 height 7
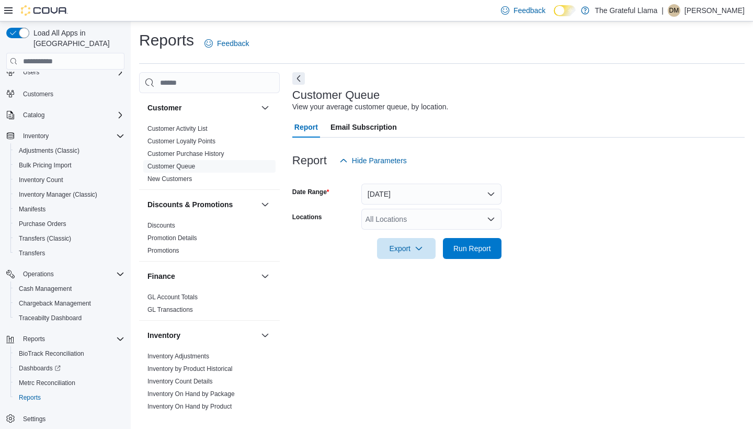
click at [487, 196] on button "[DATE]" at bounding box center [431, 193] width 140 height 21
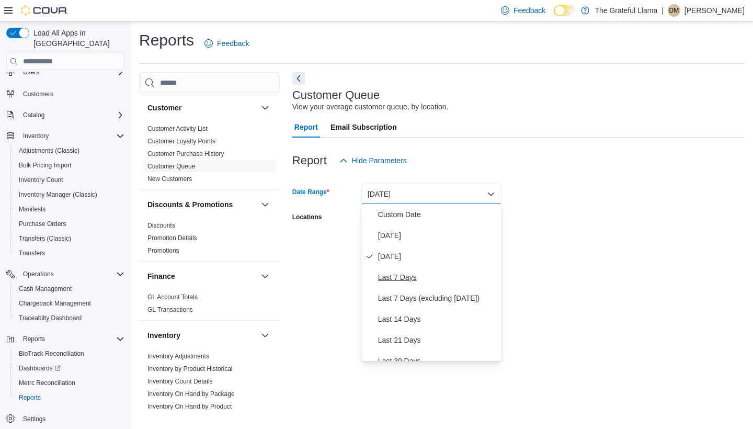
click at [439, 275] on span "Last 7 Days" at bounding box center [437, 277] width 119 height 13
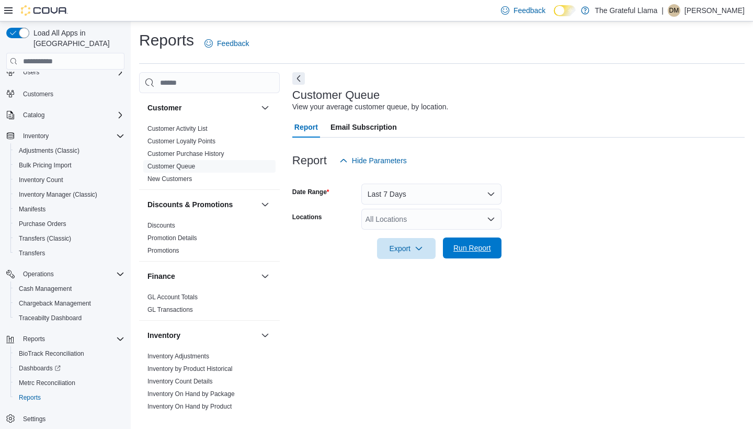
click at [461, 250] on span "Run Report" at bounding box center [472, 248] width 38 height 10
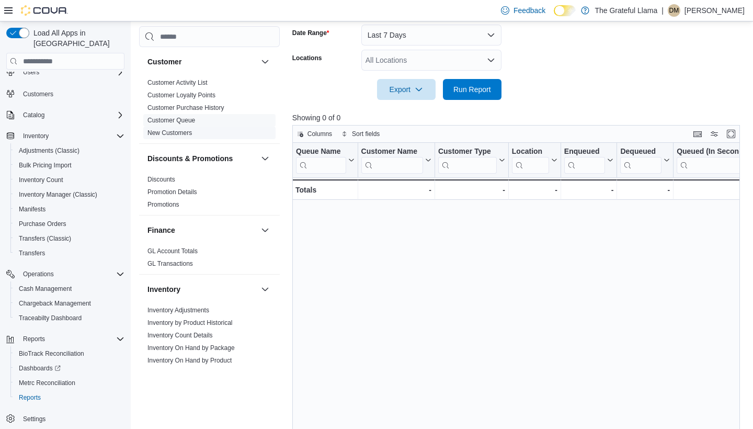
click at [189, 134] on link "New Customers" at bounding box center [169, 132] width 44 height 7
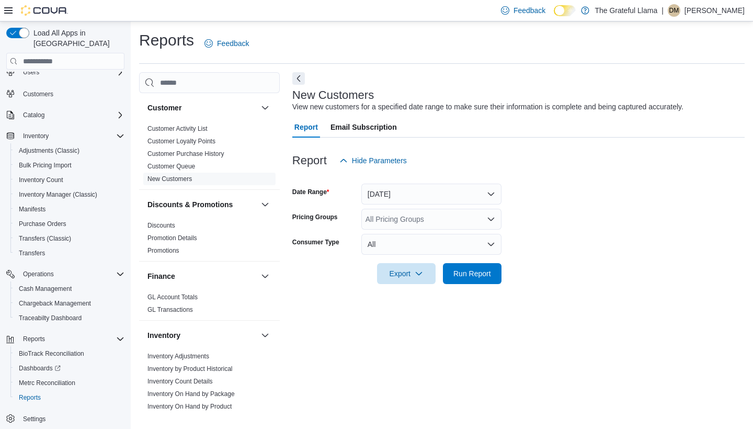
click at [491, 191] on button "[DATE]" at bounding box center [431, 193] width 140 height 21
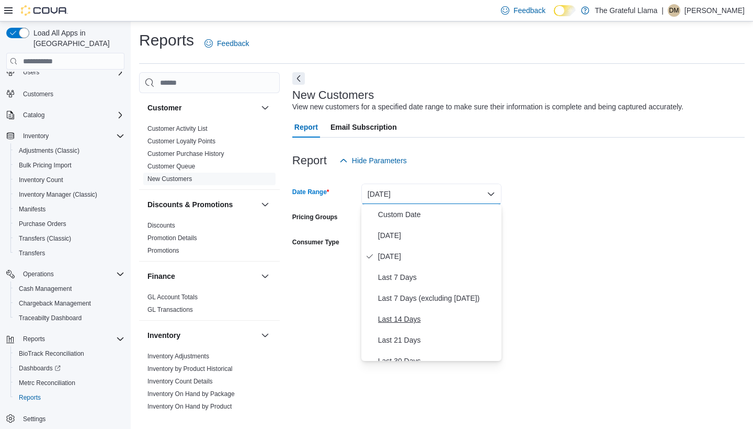
click at [430, 324] on span "Last 14 Days" at bounding box center [437, 319] width 119 height 13
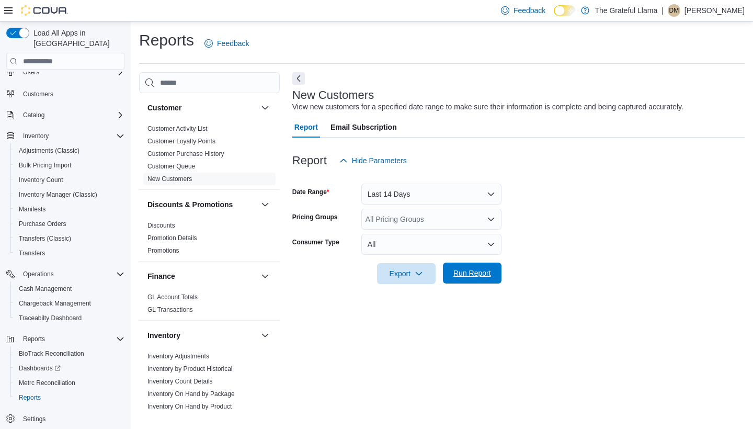
click at [473, 272] on span "Run Report" at bounding box center [472, 273] width 38 height 10
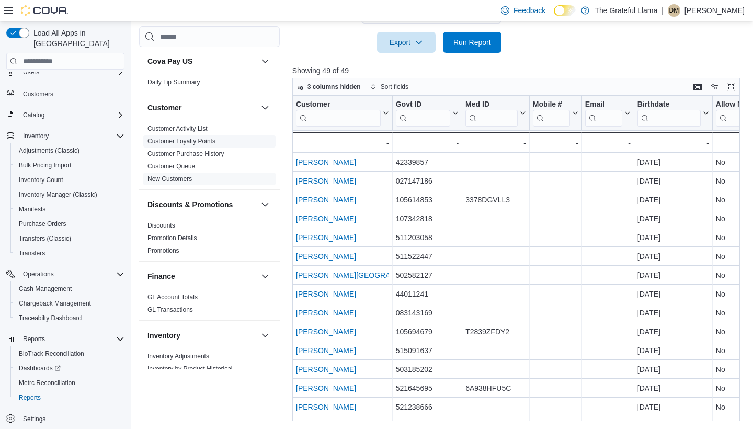
scroll to position [58, 0]
click at [198, 143] on link "Customer Loyalty Points" at bounding box center [181, 143] width 68 height 7
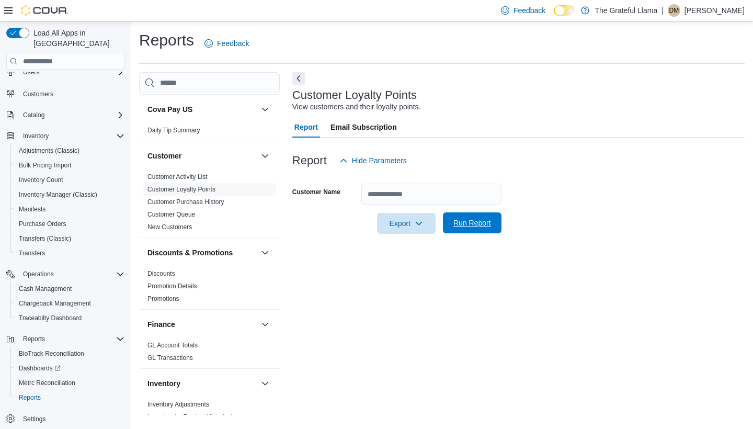
click at [453, 219] on span "Run Report" at bounding box center [472, 222] width 38 height 10
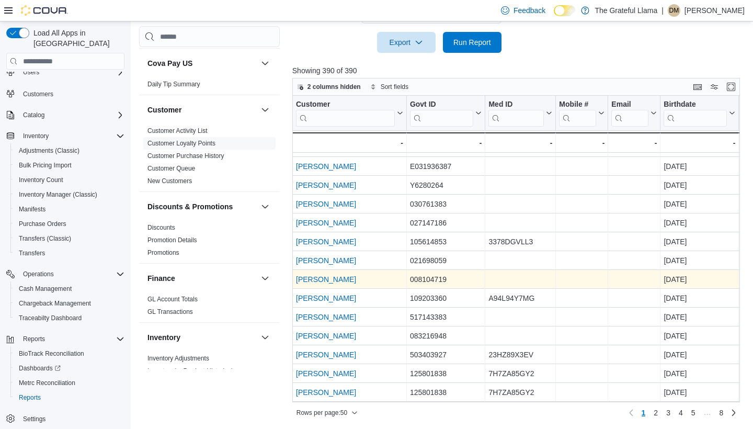
scroll to position [692, 0]
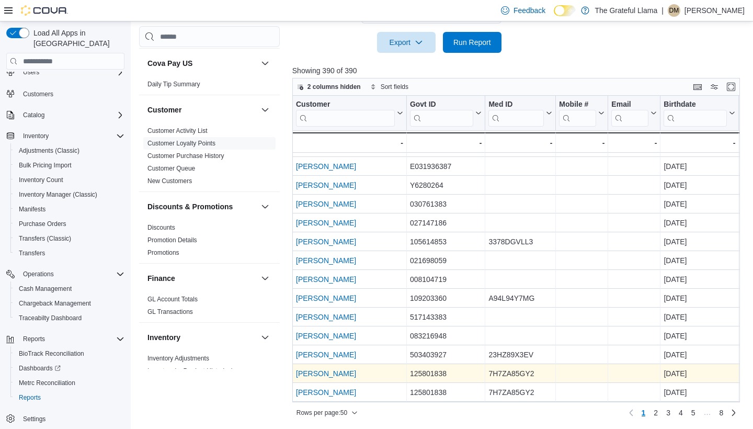
click at [328, 373] on link "[PERSON_NAME]" at bounding box center [326, 373] width 60 height 8
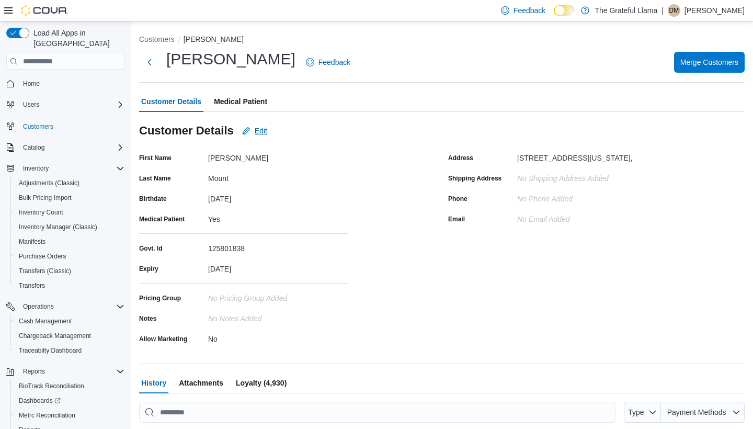
click at [267, 131] on span "Edit" at bounding box center [261, 130] width 13 height 10
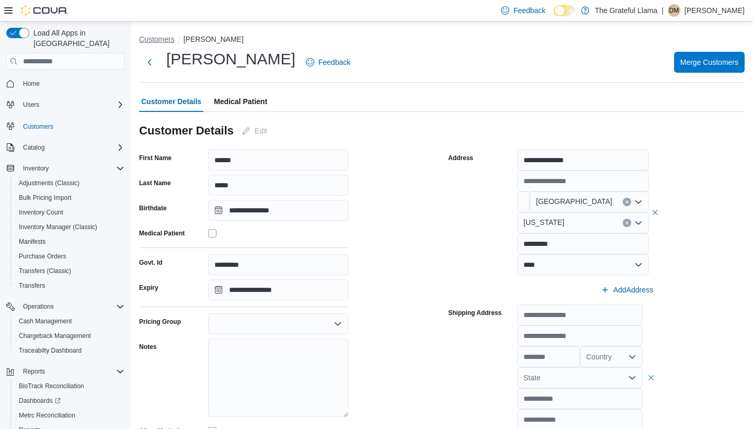
click at [155, 38] on button "Customers" at bounding box center [157, 39] width 36 height 8
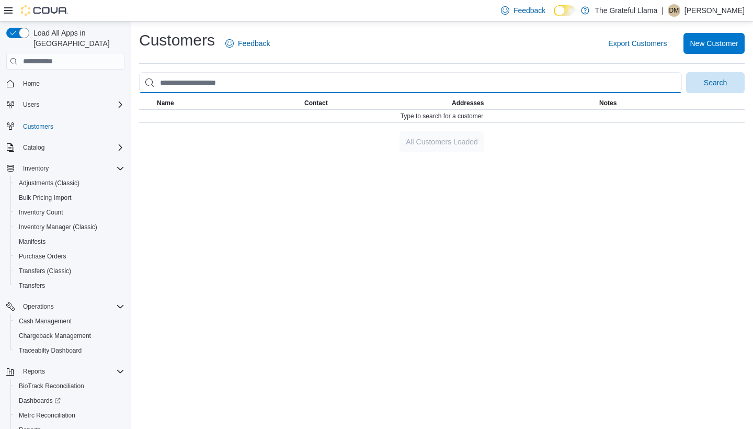
click at [629, 86] on input "search" at bounding box center [410, 82] width 543 height 21
type input "******"
click at [715, 82] on button "Search" at bounding box center [715, 82] width 59 height 21
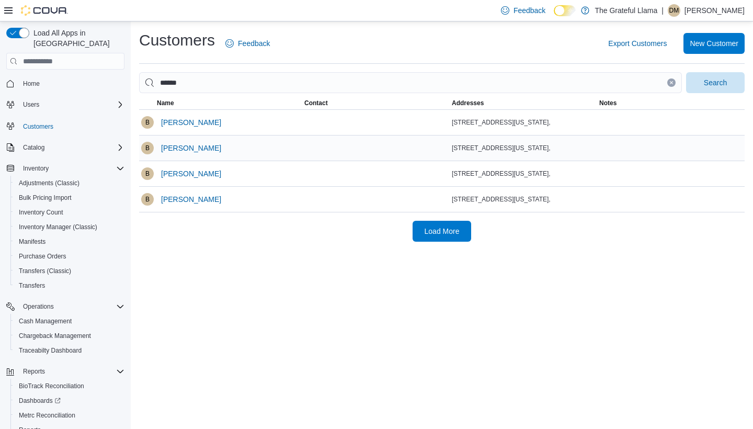
click at [335, 144] on td "Contact" at bounding box center [375, 148] width 147 height 26
click at [178, 148] on span "[PERSON_NAME]" at bounding box center [191, 148] width 60 height 10
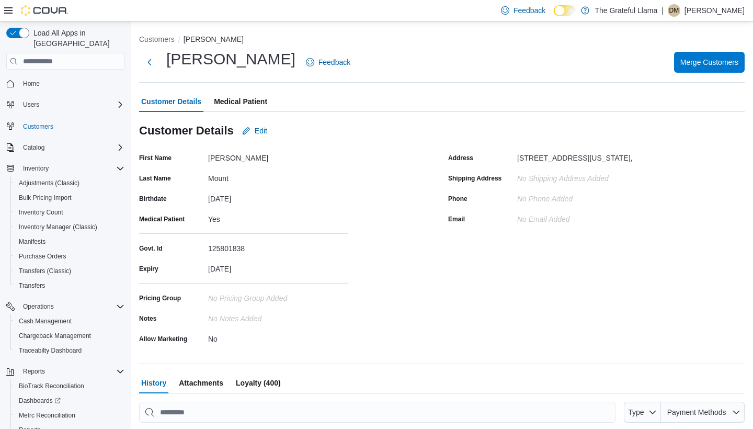
scroll to position [73, 0]
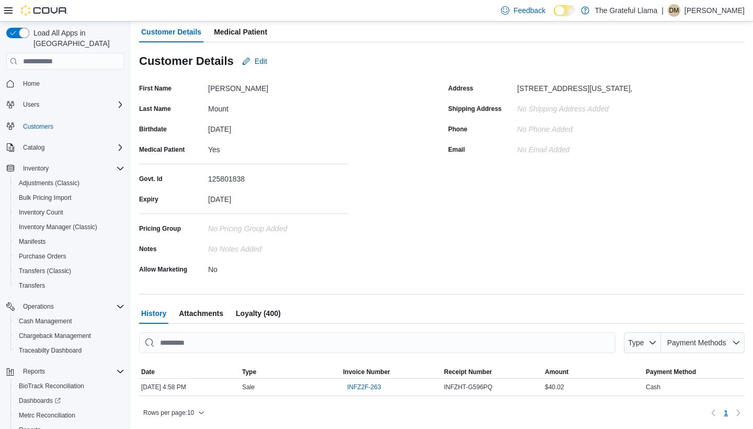
click at [252, 319] on span "Loyalty (400)" at bounding box center [258, 313] width 45 height 21
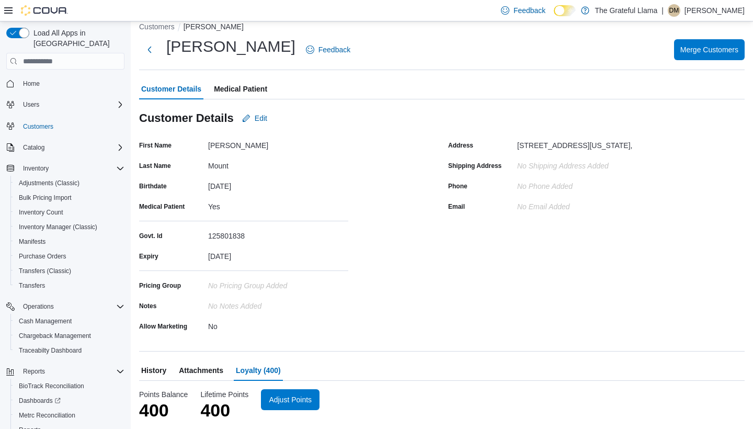
scroll to position [12, 0]
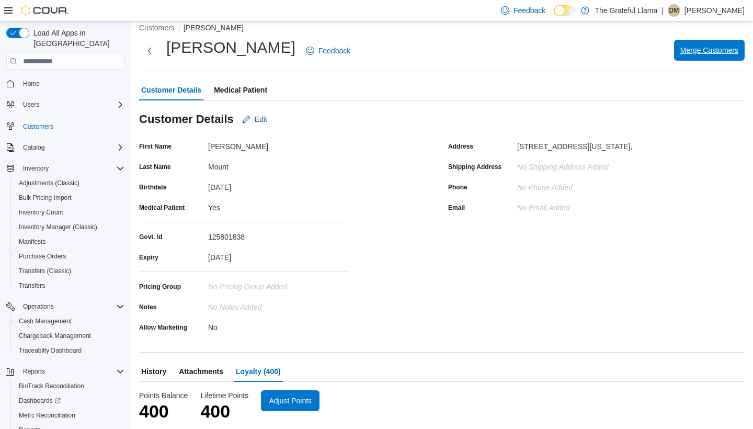
click at [701, 53] on span "Merge Customers" at bounding box center [709, 50] width 58 height 10
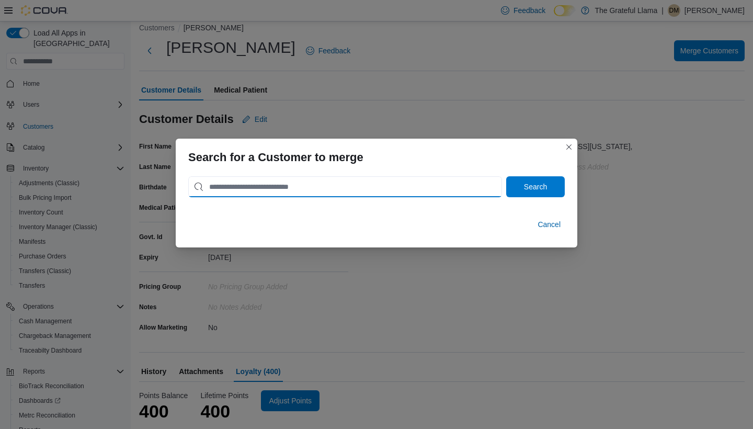
click at [421, 186] on input "search" at bounding box center [345, 186] width 314 height 21
type input "*"
type input "**********"
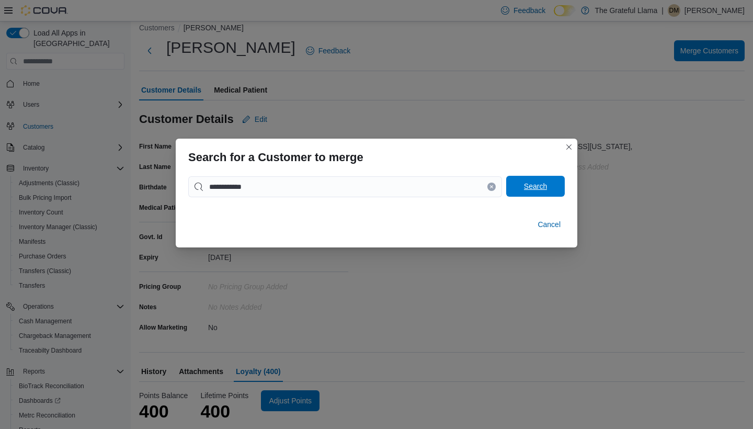
click at [538, 186] on span "Search" at bounding box center [535, 186] width 23 height 10
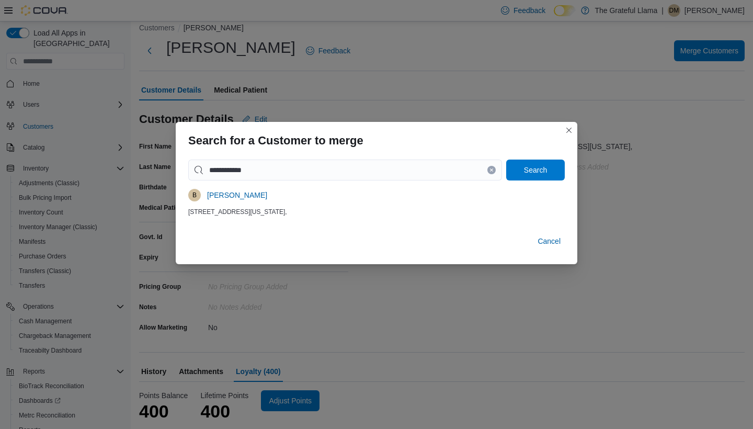
click at [315, 208] on div "8 LOS AMIGOS CT, CEDAR CREST, New Mexico, United States, 870080000," at bounding box center [376, 212] width 376 height 8
click at [223, 193] on span "[PERSON_NAME]" at bounding box center [237, 195] width 60 height 10
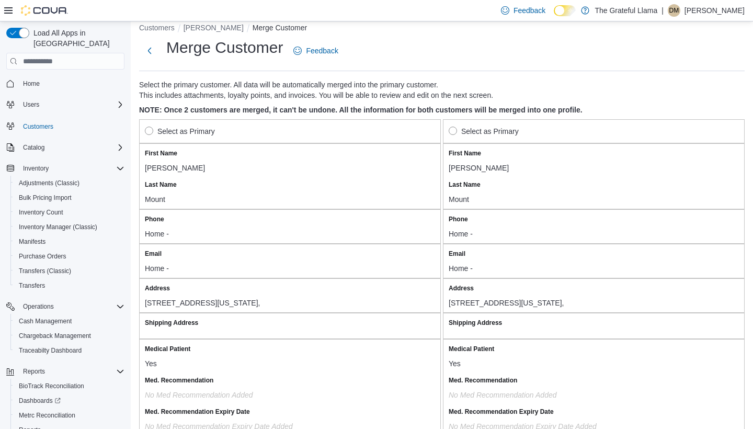
click at [452, 134] on label "Select as Primary" at bounding box center [484, 131] width 70 height 13
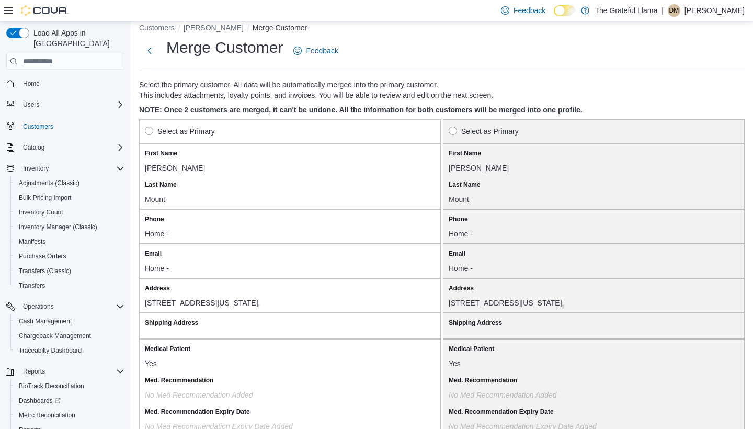
click at [148, 127] on label "Select as Primary" at bounding box center [180, 131] width 70 height 13
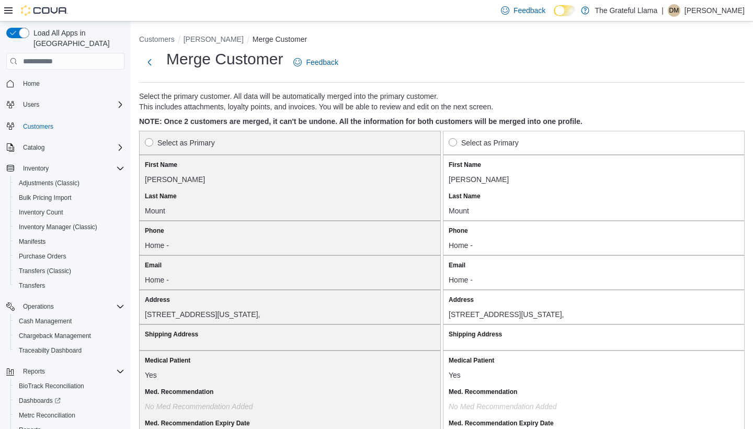
click at [455, 142] on label "Select as Primary" at bounding box center [484, 142] width 70 height 13
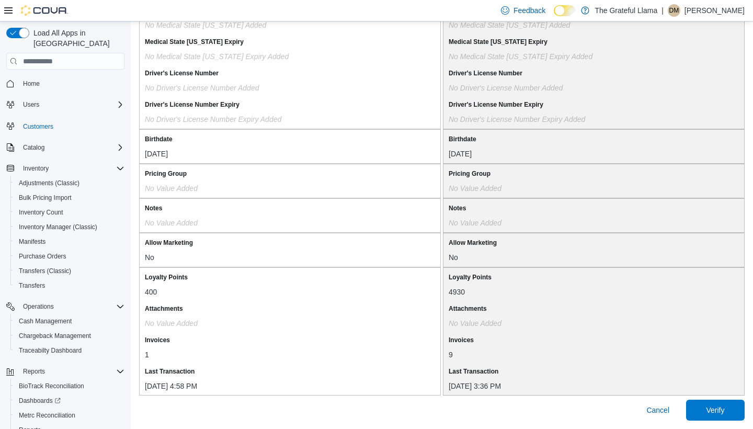
scroll to position [860, 0]
click at [715, 411] on span "Verify" at bounding box center [715, 409] width 18 height 10
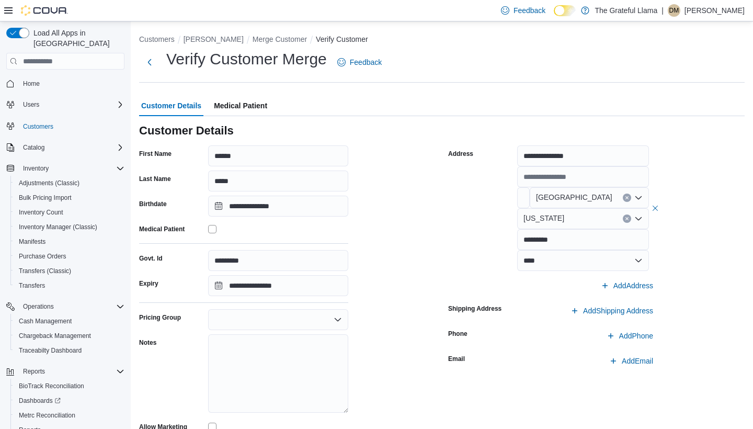
click at [239, 106] on span "Medical Patient" at bounding box center [240, 105] width 53 height 21
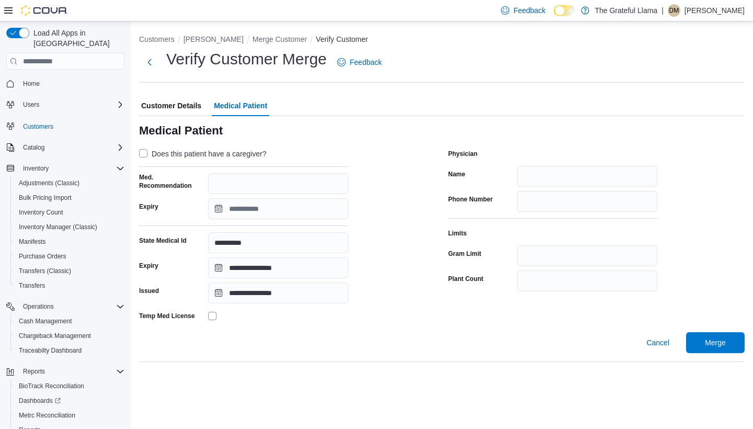
click at [187, 109] on span "Customer Details" at bounding box center [171, 105] width 60 height 21
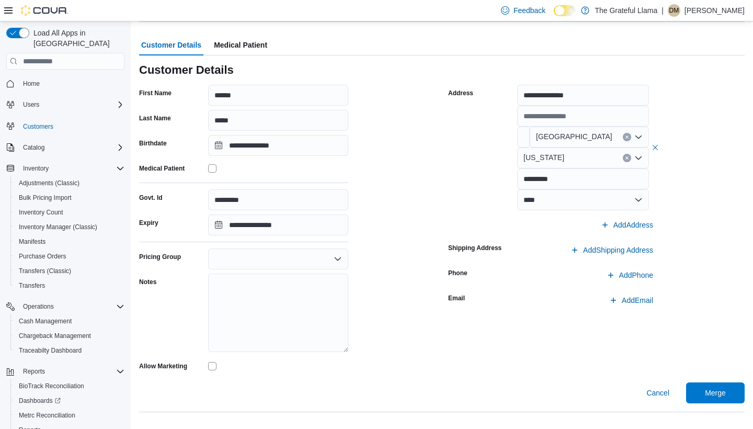
scroll to position [60, 0]
click at [249, 45] on span "Medical Patient" at bounding box center [240, 45] width 53 height 21
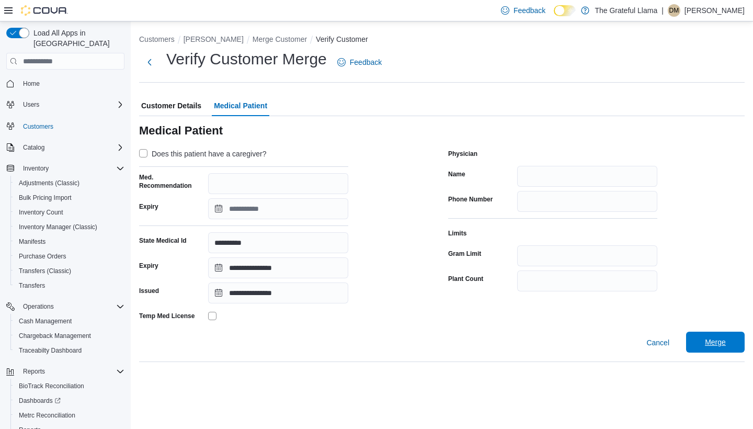
click at [716, 344] on span "Merge" at bounding box center [715, 342] width 21 height 10
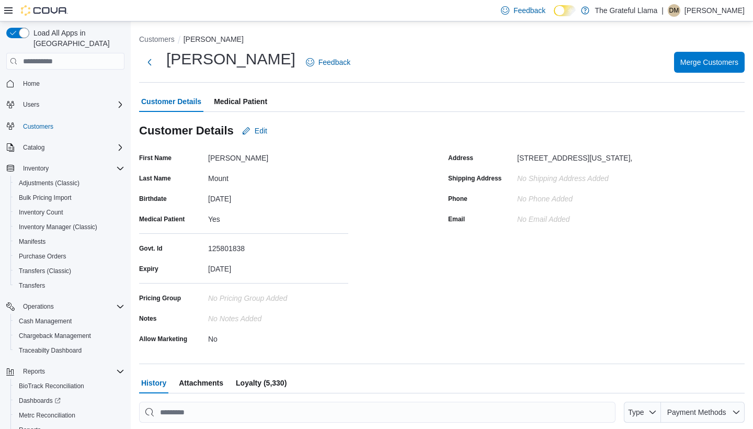
click at [238, 100] on span "Medical Patient" at bounding box center [240, 101] width 53 height 21
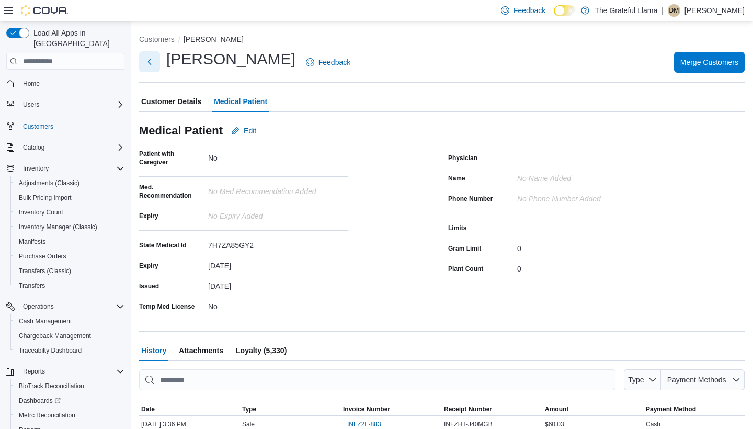
click at [147, 60] on button "Next" at bounding box center [149, 61] width 21 height 21
